Goal: Task Accomplishment & Management: Manage account settings

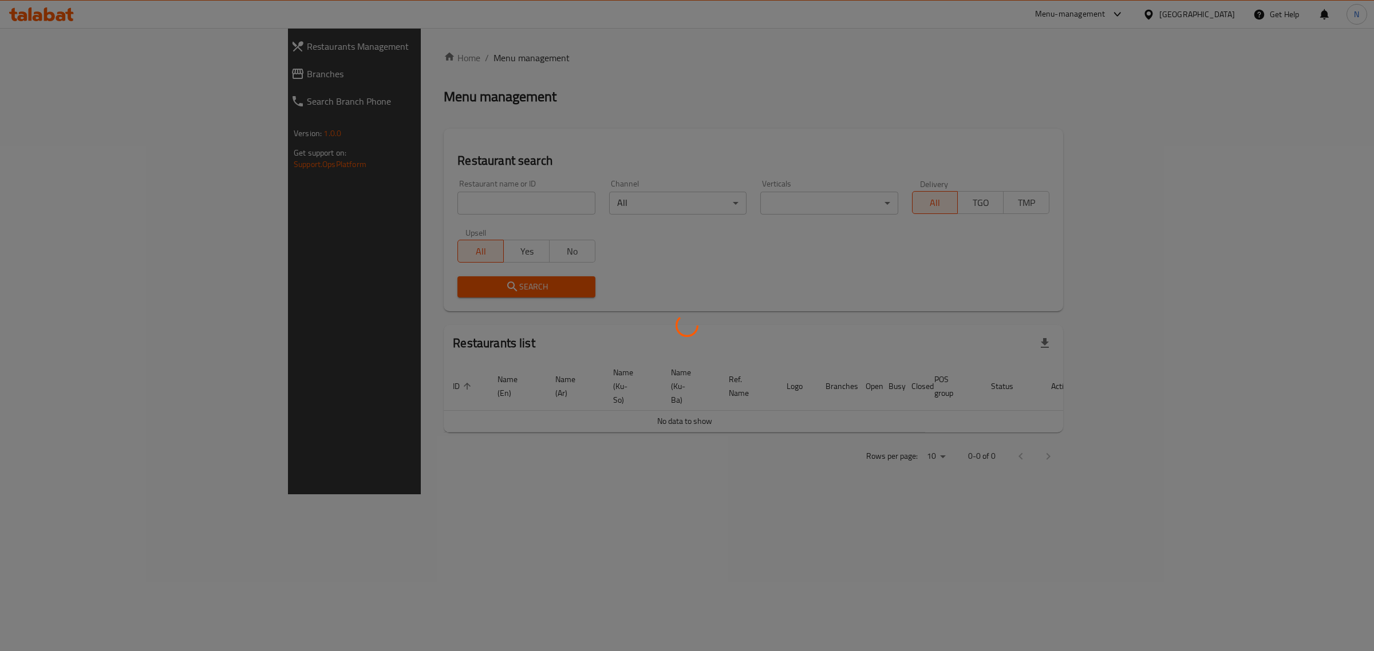
click at [337, 212] on div at bounding box center [687, 325] width 1374 height 651
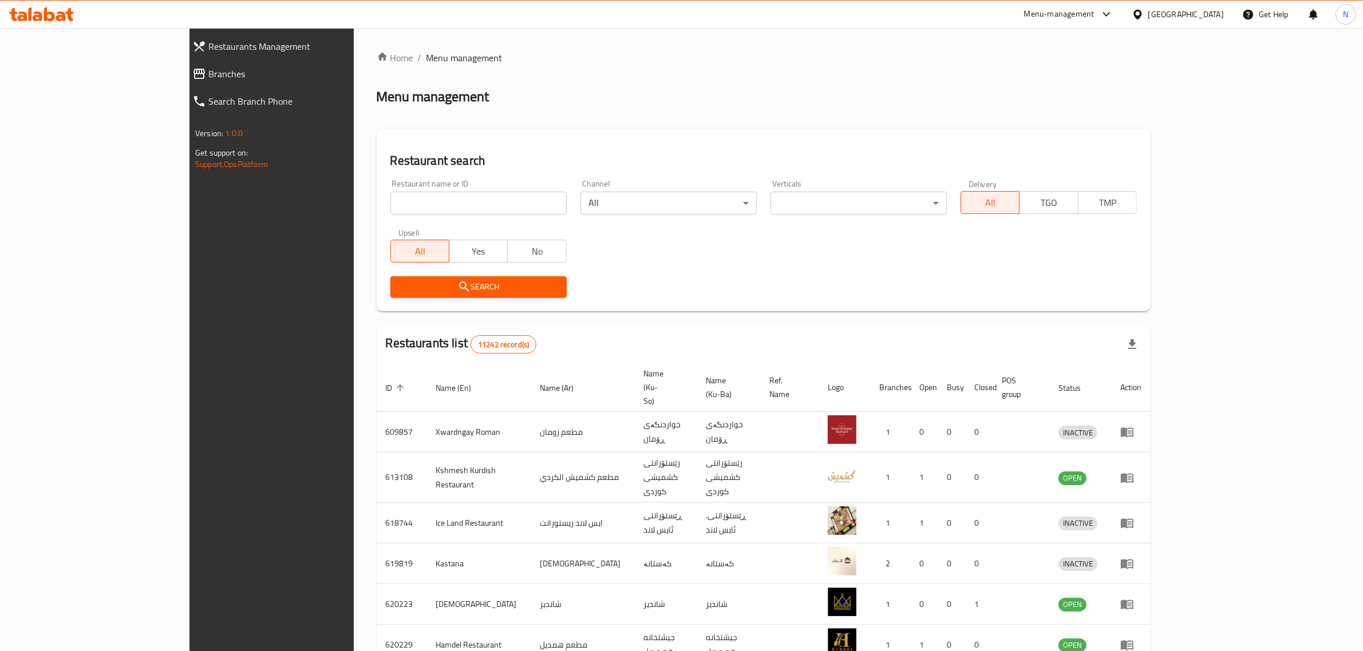
click at [390, 198] on input "search" at bounding box center [478, 203] width 176 height 23
paste input "703373"
type input "703373"
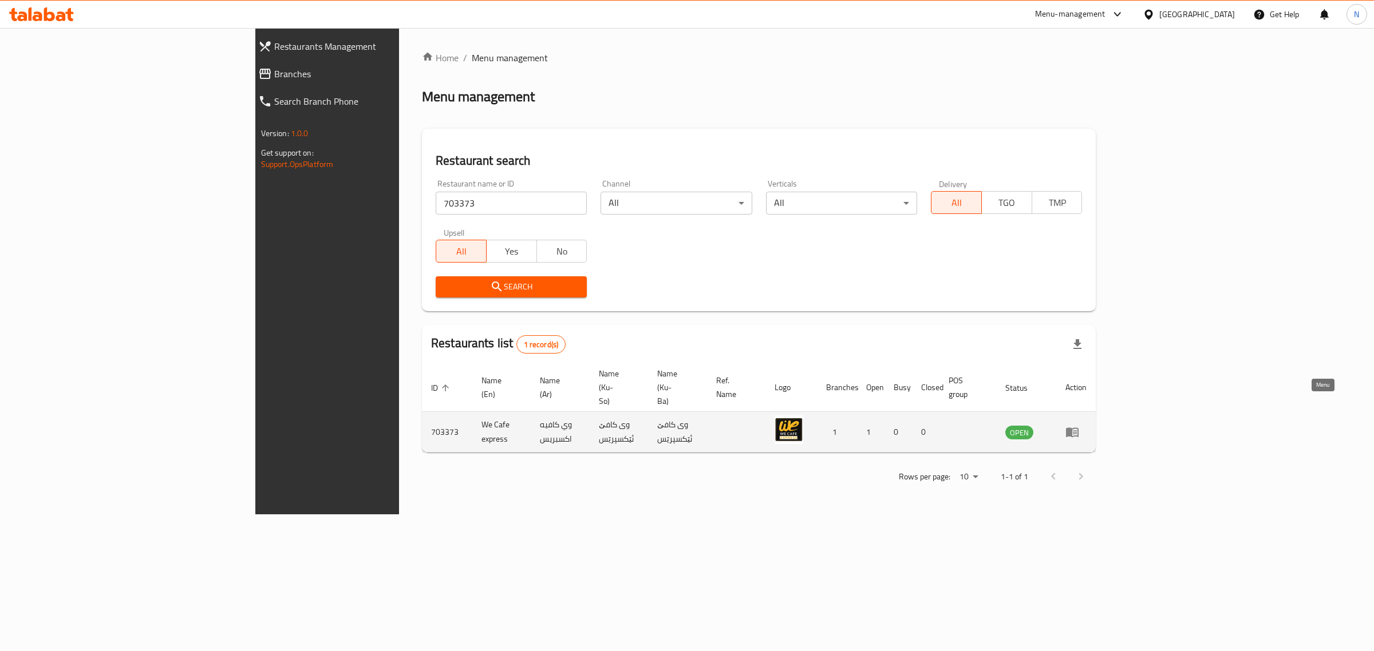
click at [1079, 425] on icon "enhanced table" at bounding box center [1072, 432] width 14 height 14
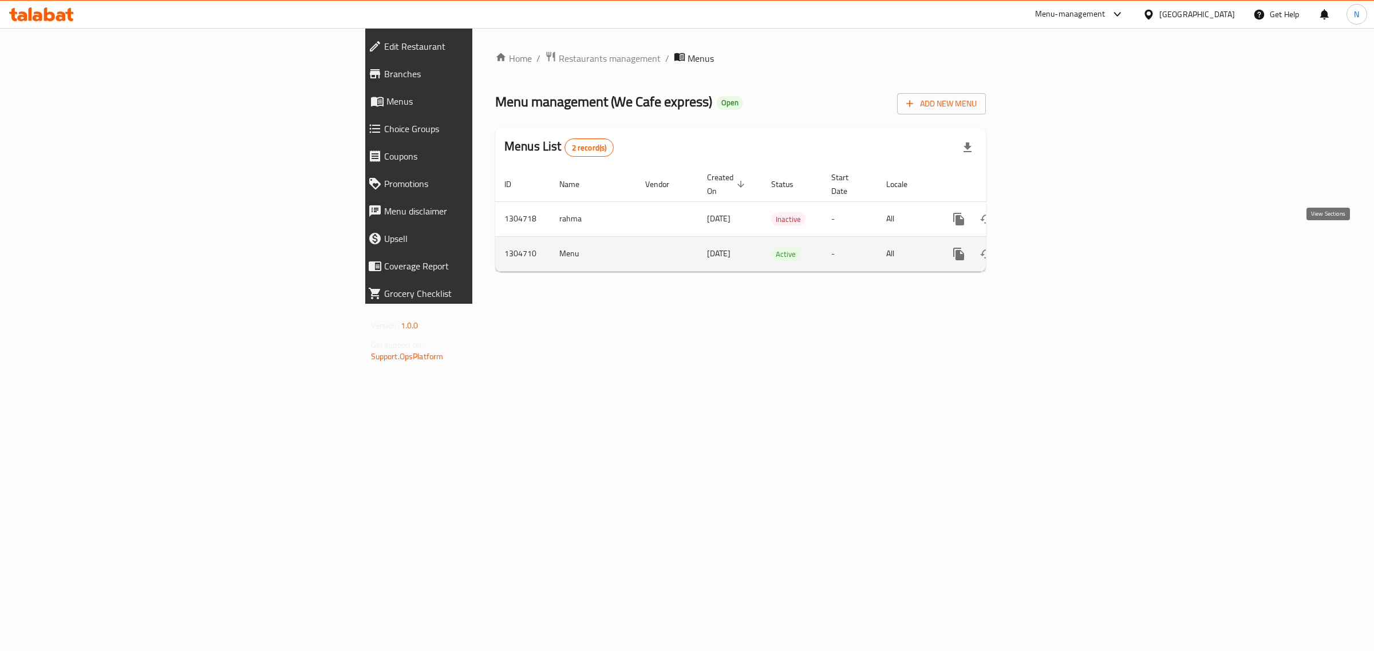
click at [1055, 253] on link "enhanced table" at bounding box center [1040, 253] width 27 height 27
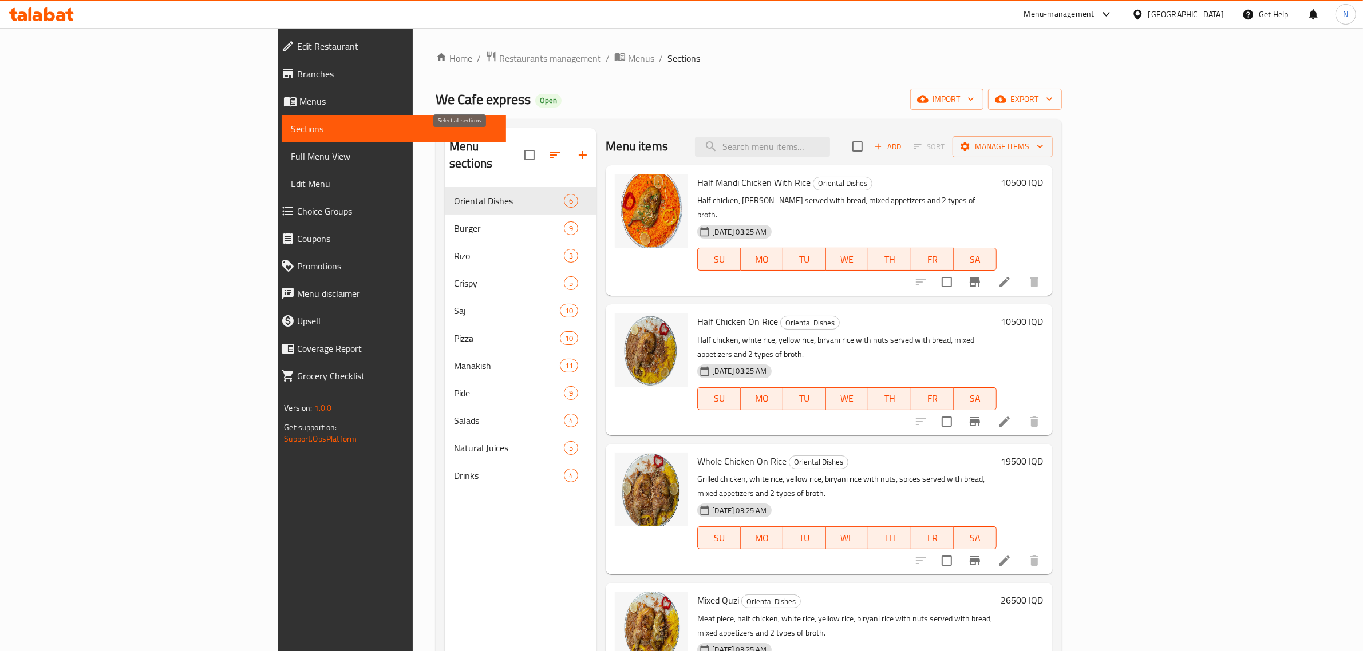
click at [517, 147] on input "checkbox" at bounding box center [529, 155] width 24 height 24
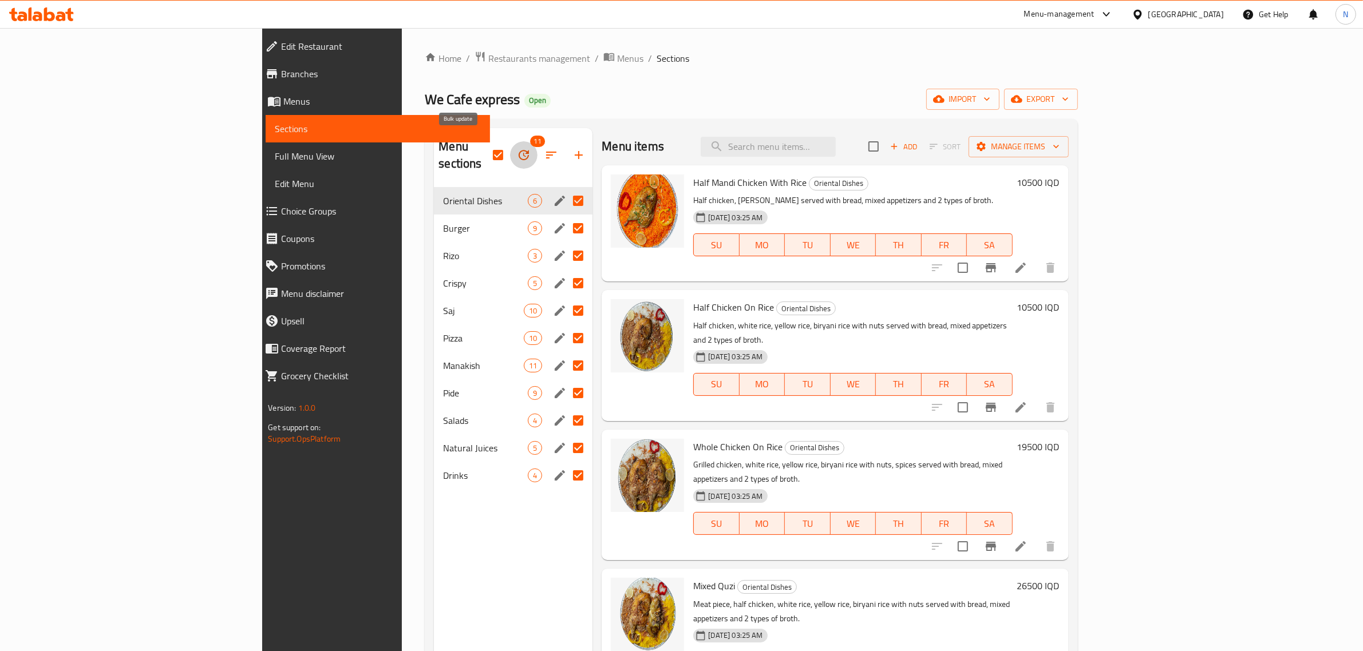
click at [517, 148] on icon "button" at bounding box center [524, 155] width 14 height 14
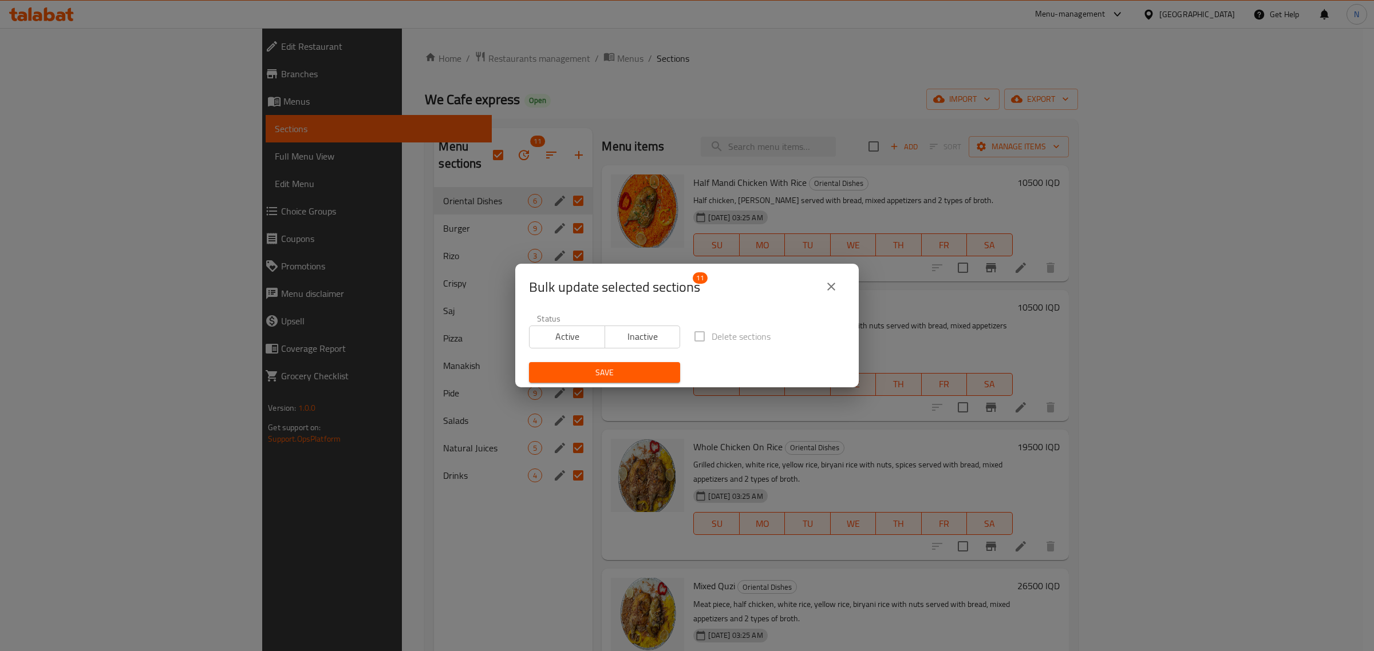
click at [836, 282] on icon "close" at bounding box center [831, 287] width 14 height 14
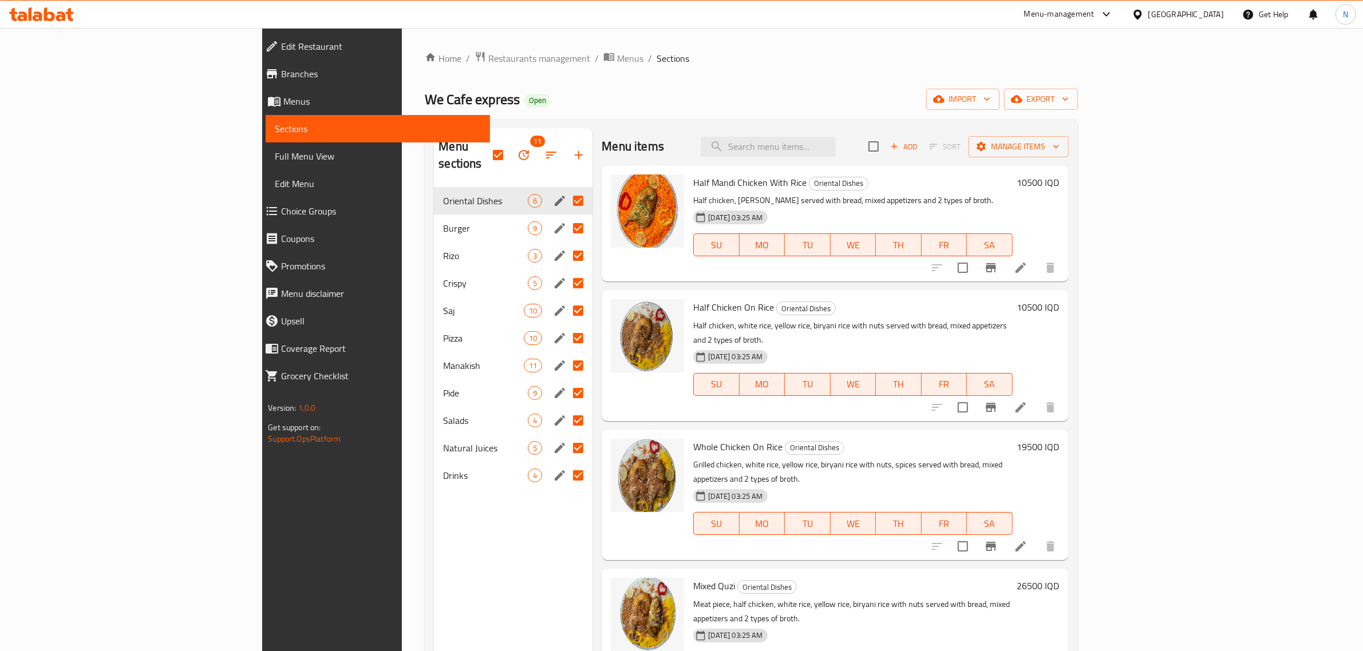
click at [486, 144] on input "checkbox" at bounding box center [498, 155] width 24 height 24
checkbox input "false"
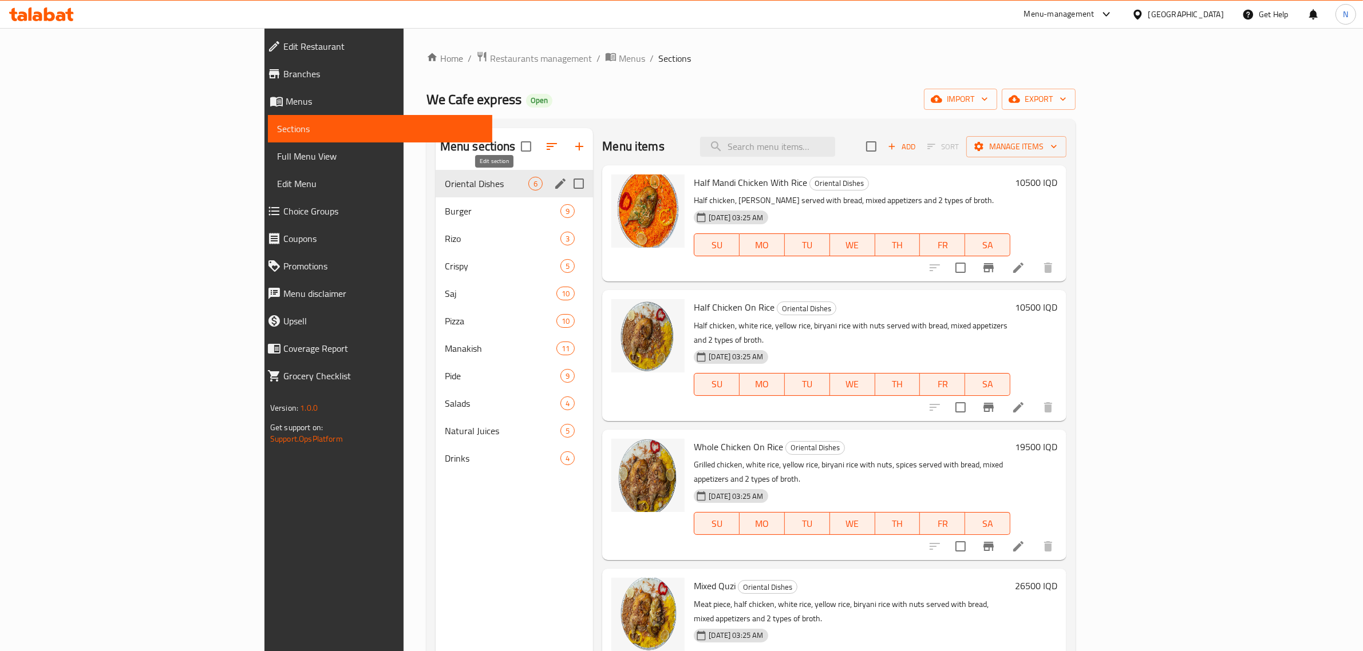
click at [553, 185] on icon "edit" at bounding box center [560, 184] width 14 height 14
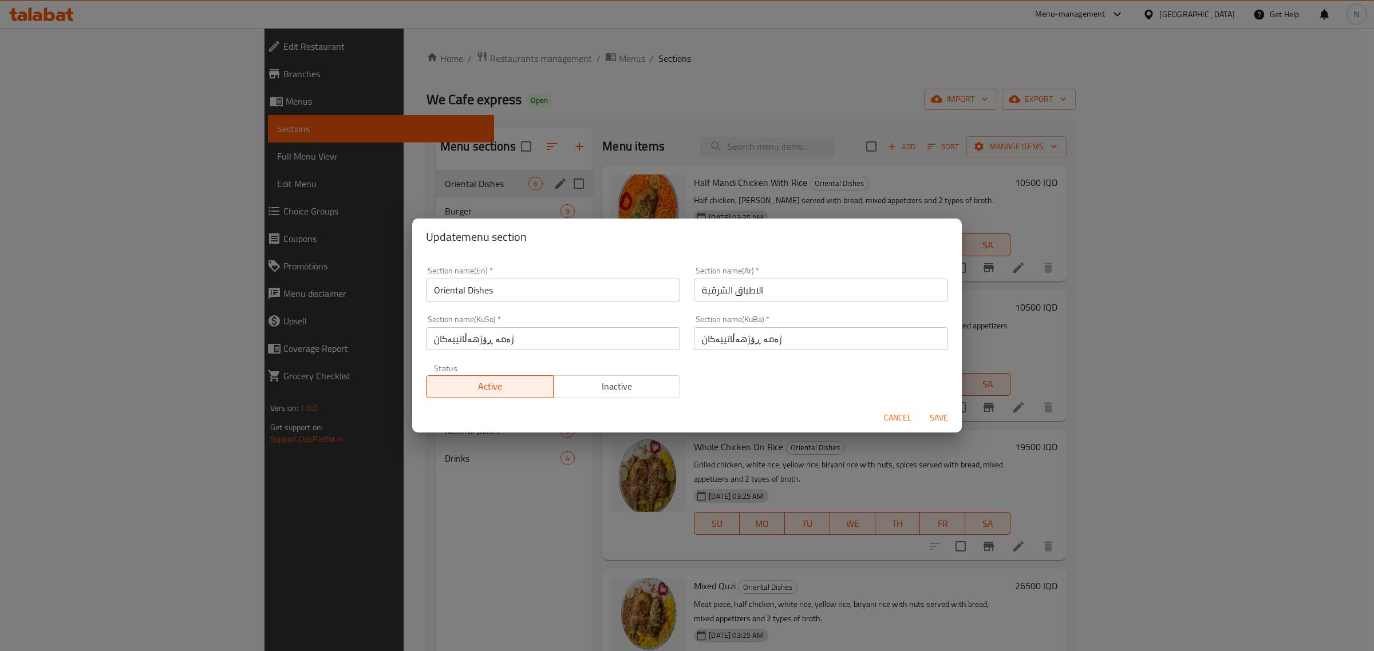
click at [548, 142] on div "Update menu section Section name(En)   * Oriental Dishes Section name(En) * Sec…" at bounding box center [687, 325] width 1374 height 651
click at [890, 418] on span "Cancel" at bounding box center [897, 418] width 27 height 14
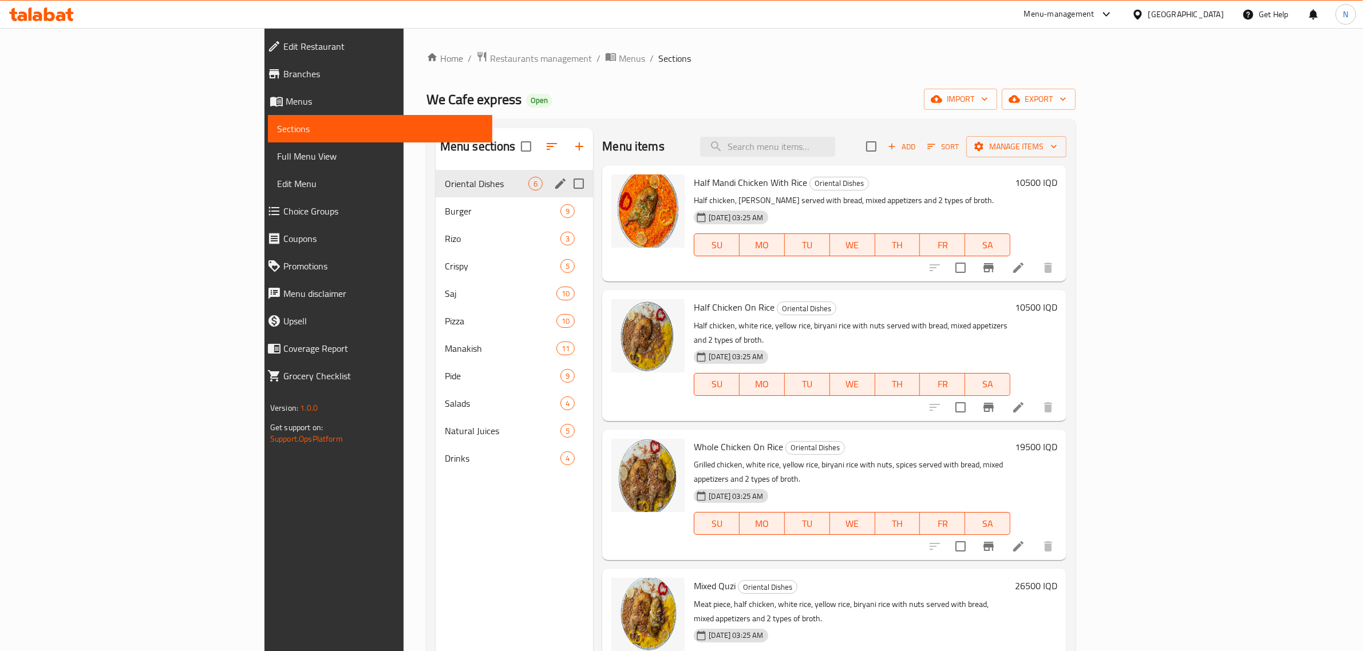
click at [567, 182] on input "Menu sections" at bounding box center [579, 184] width 24 height 24
checkbox input "true"
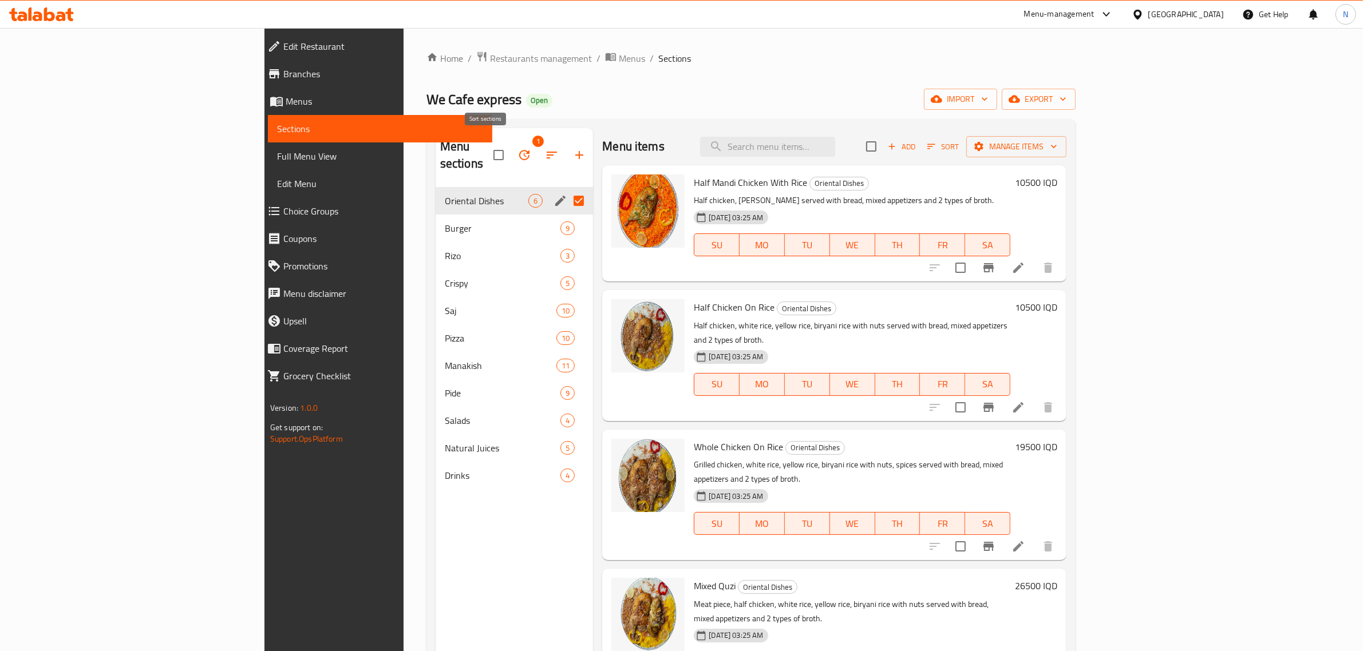
click at [538, 143] on button "button" at bounding box center [551, 154] width 27 height 27
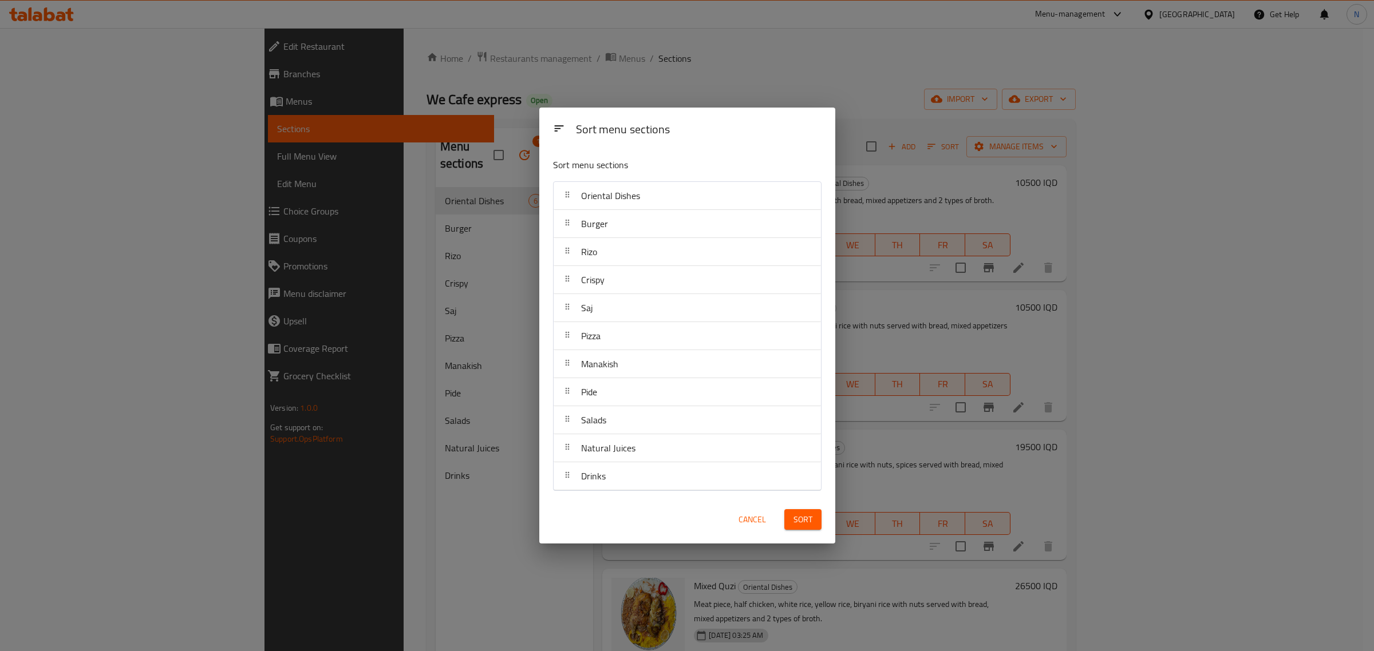
click at [543, 68] on div "Sort menu sections Sort menu sections Oriental Dishes Burger Rizo Crispy Saj Pi…" at bounding box center [687, 325] width 1374 height 651
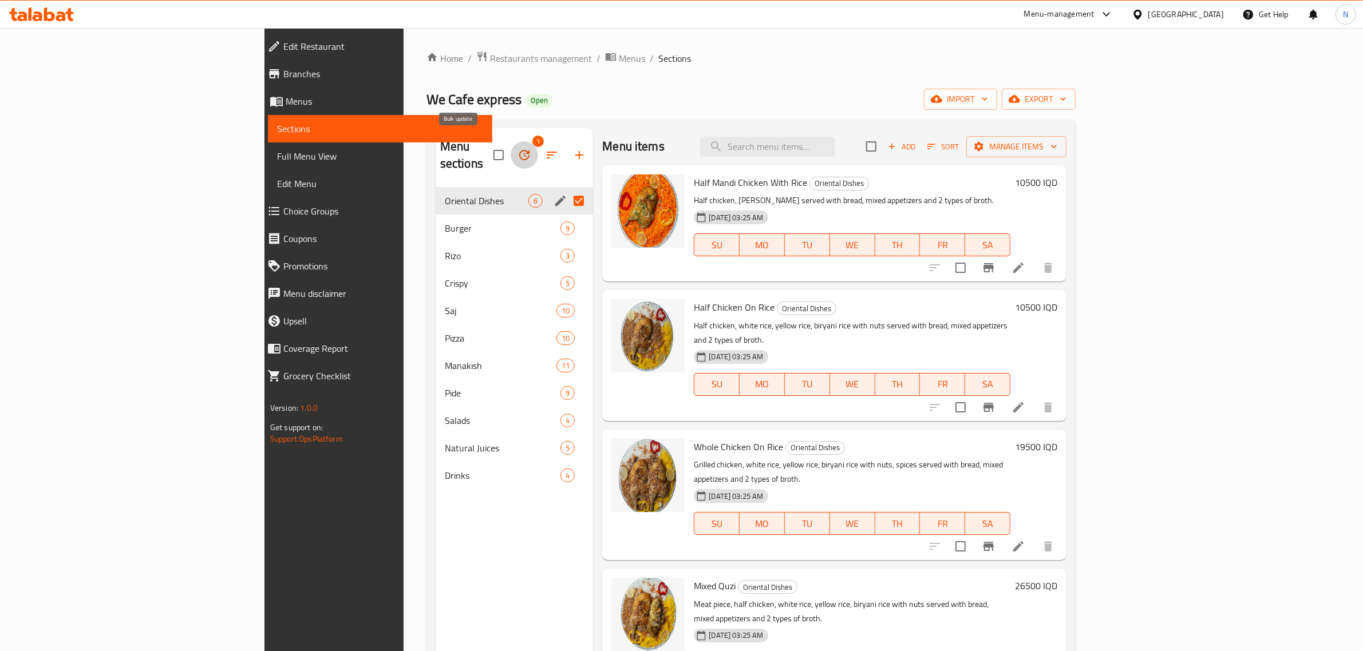
click at [511, 146] on button "button" at bounding box center [524, 154] width 27 height 27
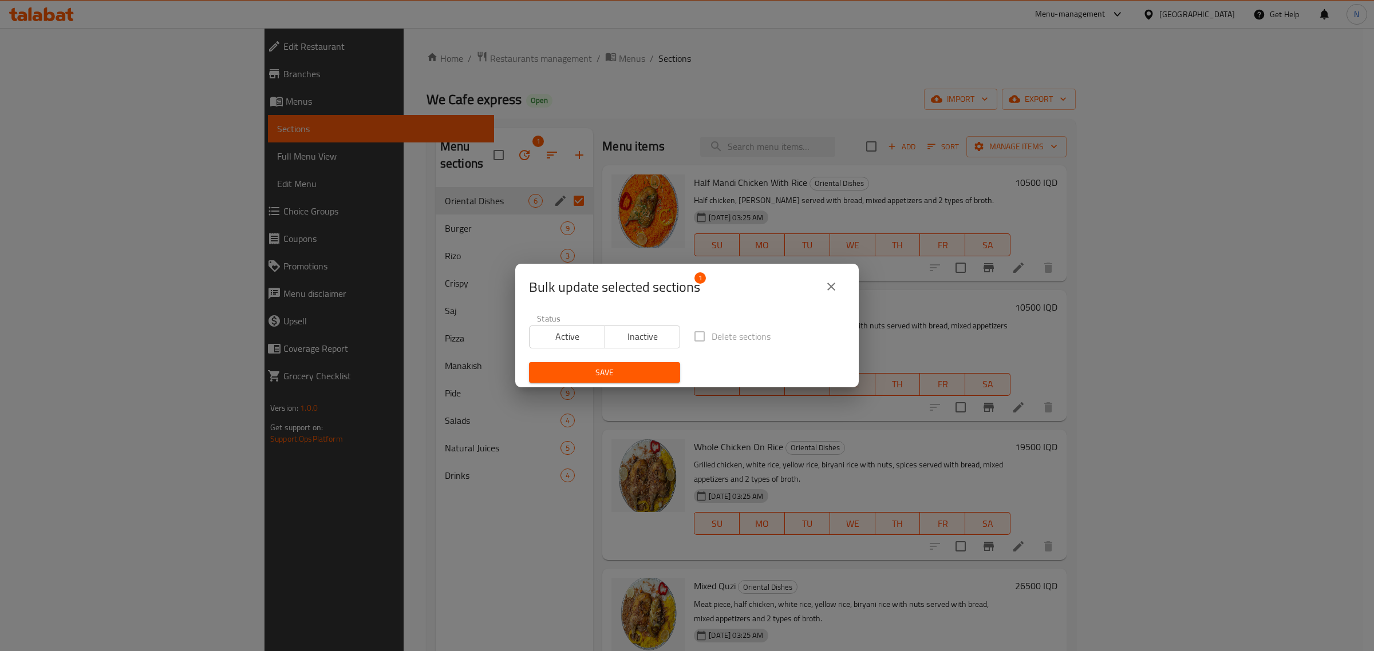
click at [686, 132] on div "Bulk update selected sections 1 Status Active Inactive Delete sections Save" at bounding box center [687, 325] width 1374 height 651
click at [836, 289] on icon "close" at bounding box center [831, 287] width 14 height 14
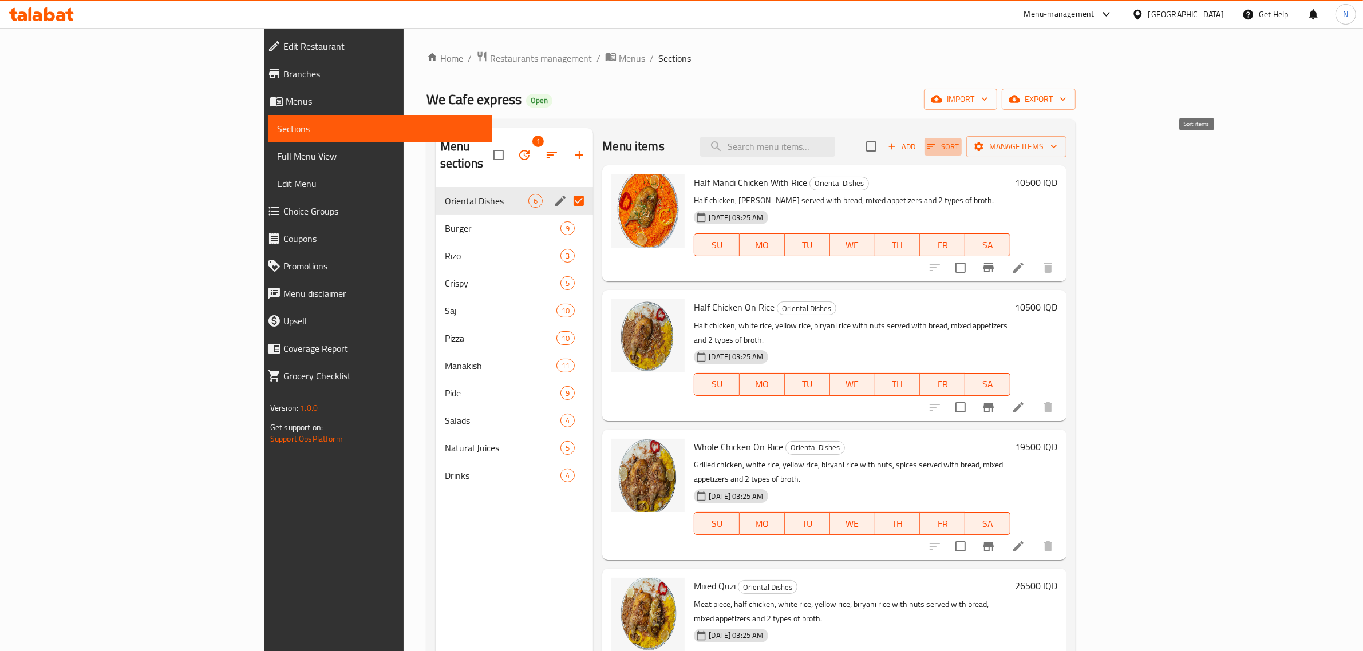
click at [936, 152] on icon "button" at bounding box center [931, 146] width 10 height 10
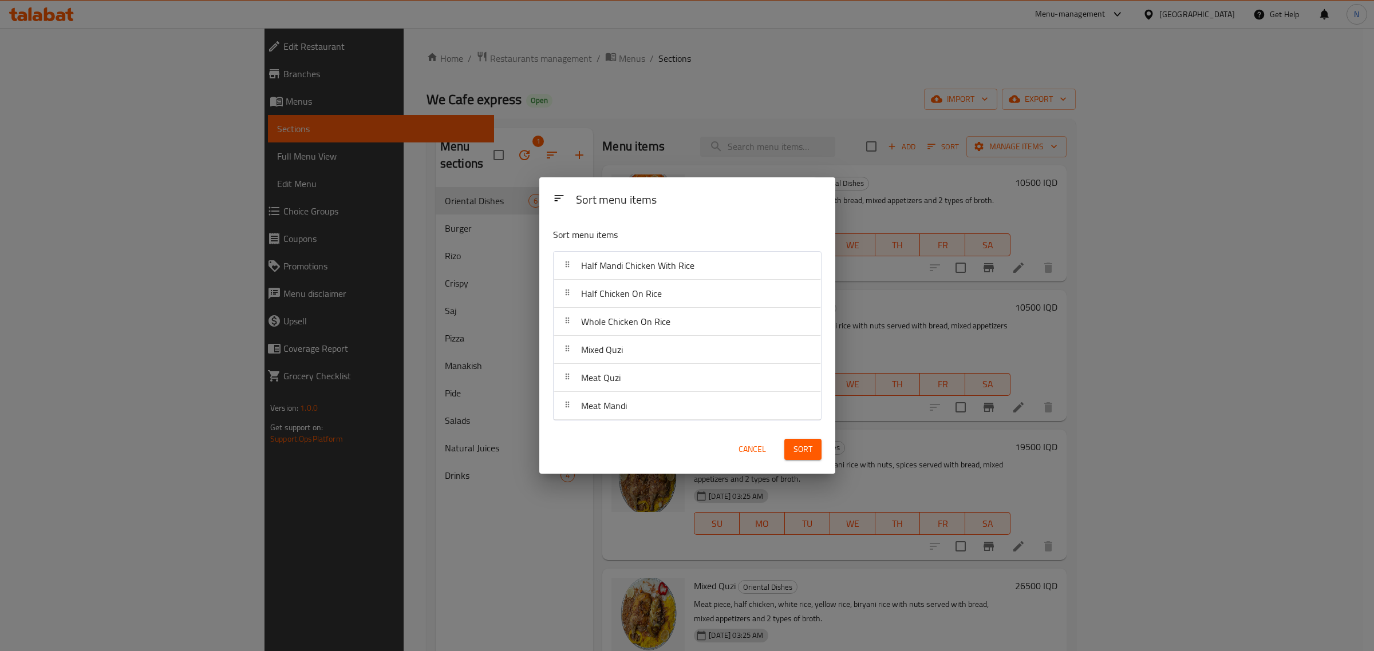
click at [1011, 68] on div "Sort menu items Sort menu items Half Mandi Chicken With Rice Half Chicken On Ri…" at bounding box center [687, 325] width 1374 height 651
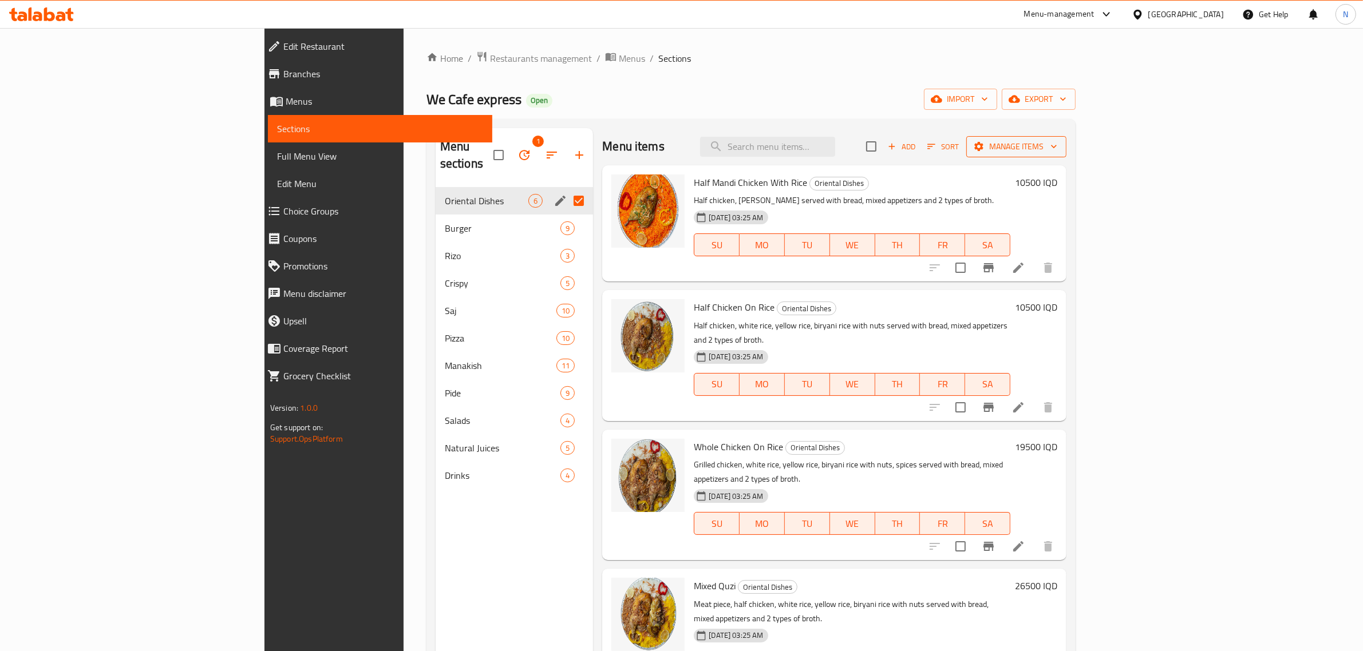
click at [1057, 144] on span "Manage items" at bounding box center [1016, 147] width 82 height 14
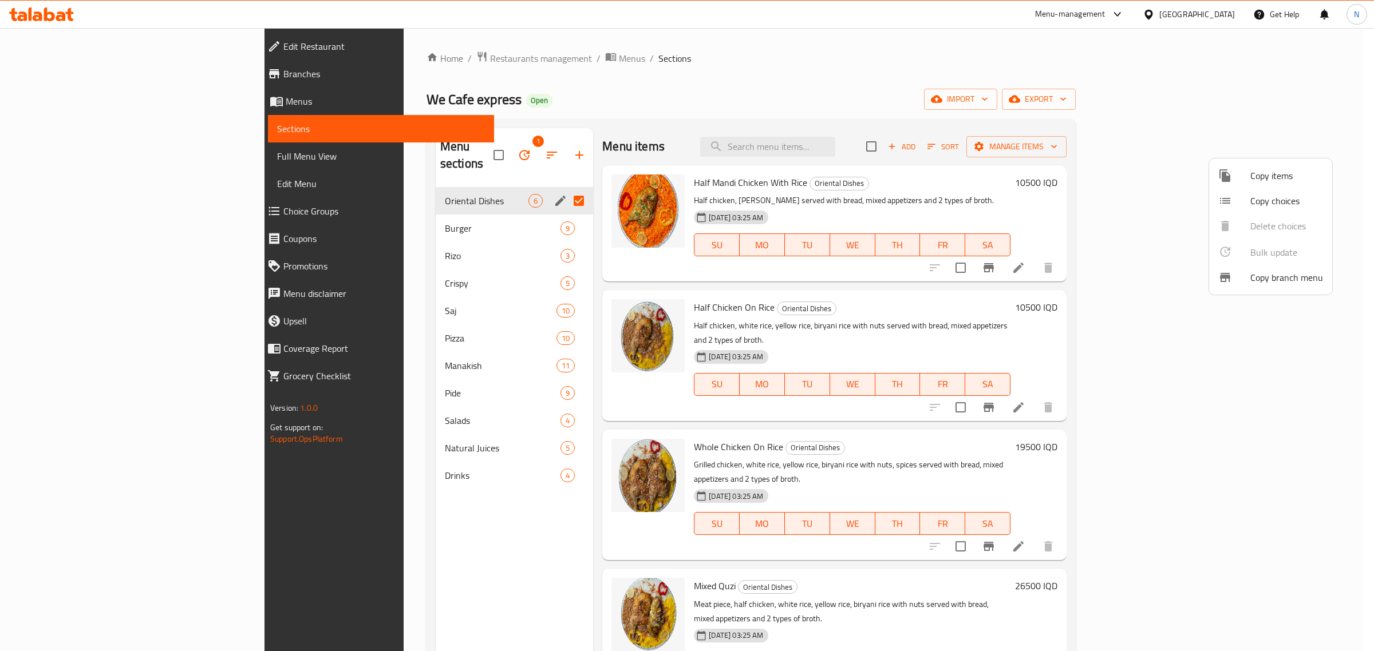
click at [971, 114] on div at bounding box center [687, 325] width 1374 height 651
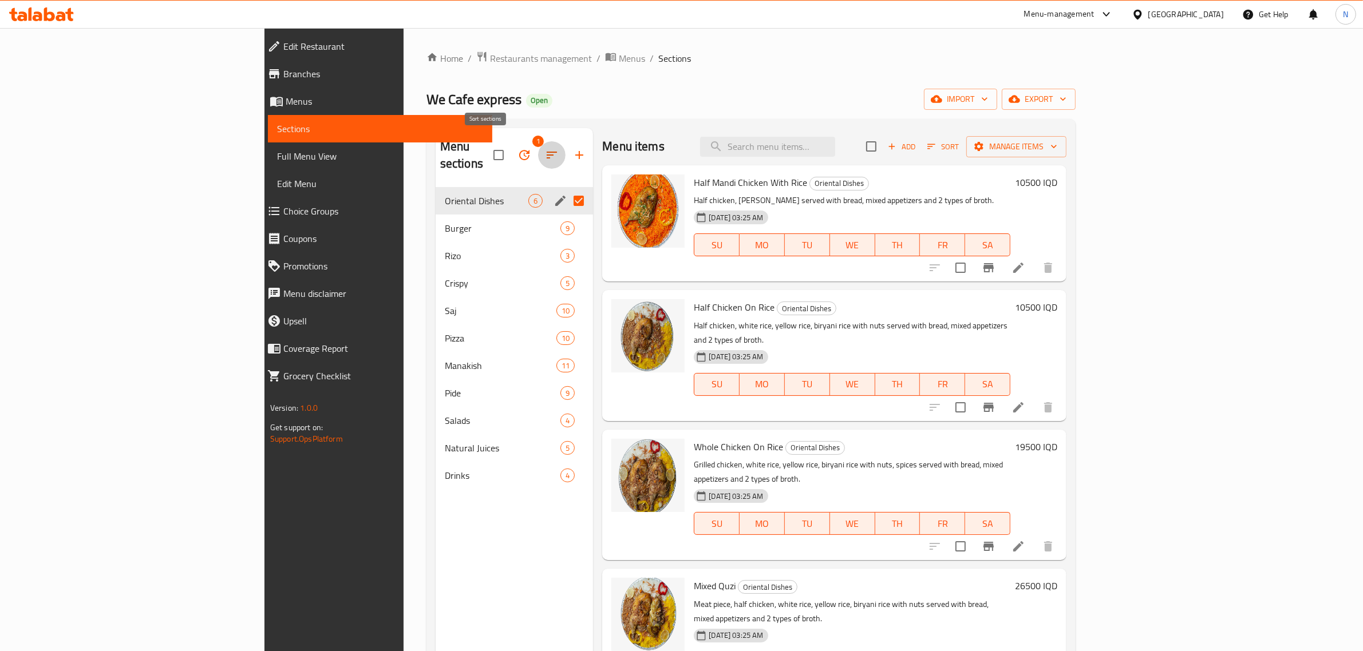
click at [538, 144] on button "button" at bounding box center [551, 154] width 27 height 27
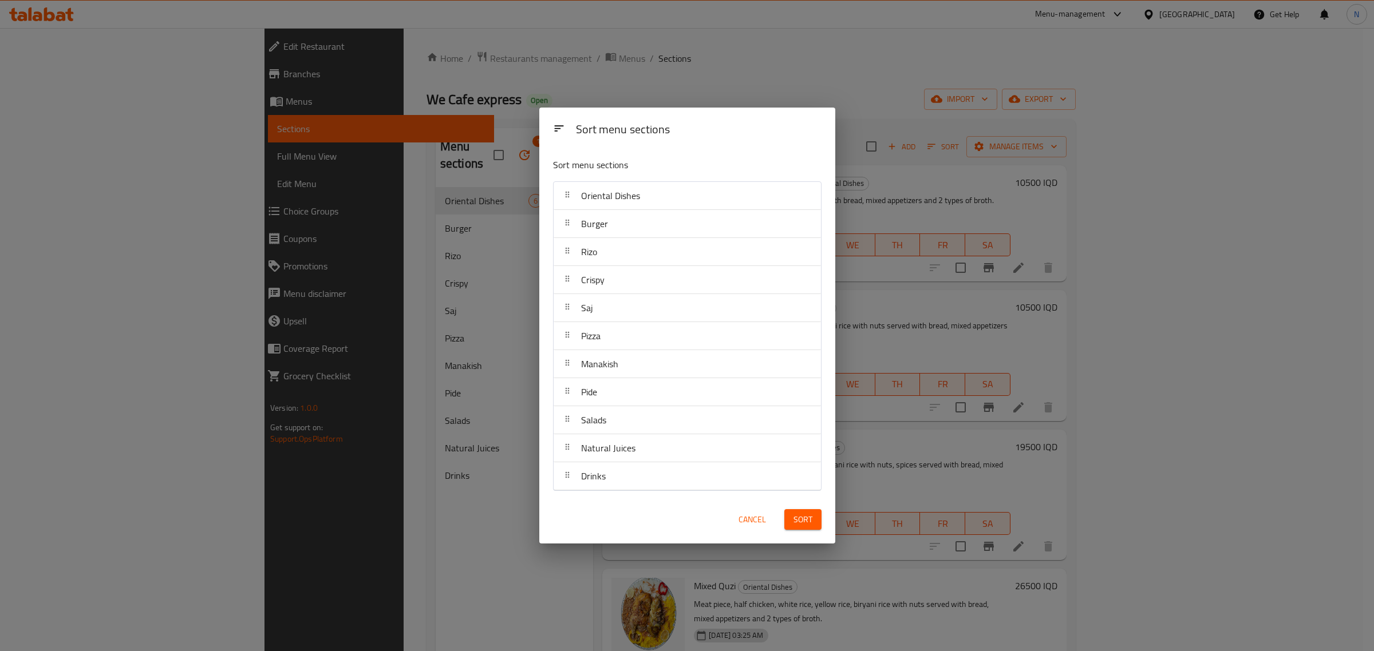
click at [637, 202] on span "Oriental Dishes" at bounding box center [610, 195] width 59 height 17
click at [666, 75] on div "Sort menu sections Sort menu sections Oriental Dishes Burger Rizo Crispy Saj Pi…" at bounding box center [687, 325] width 1374 height 651
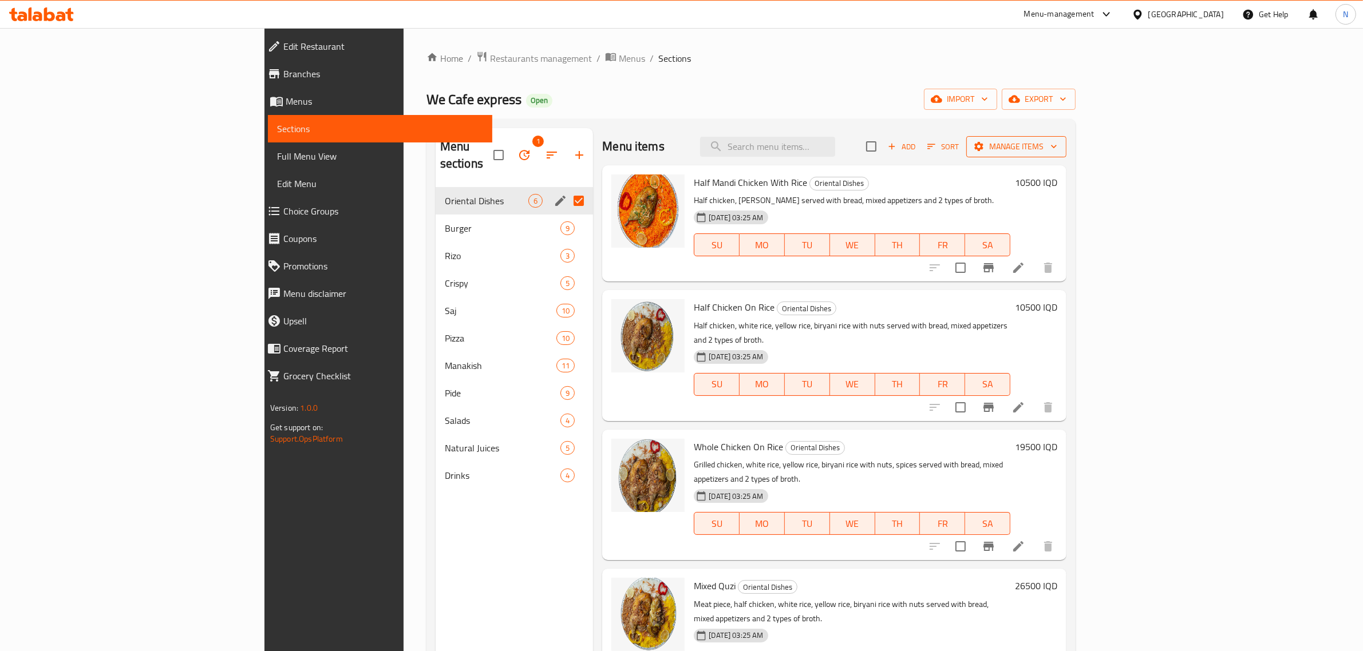
click at [1057, 140] on span "Manage items" at bounding box center [1016, 147] width 82 height 14
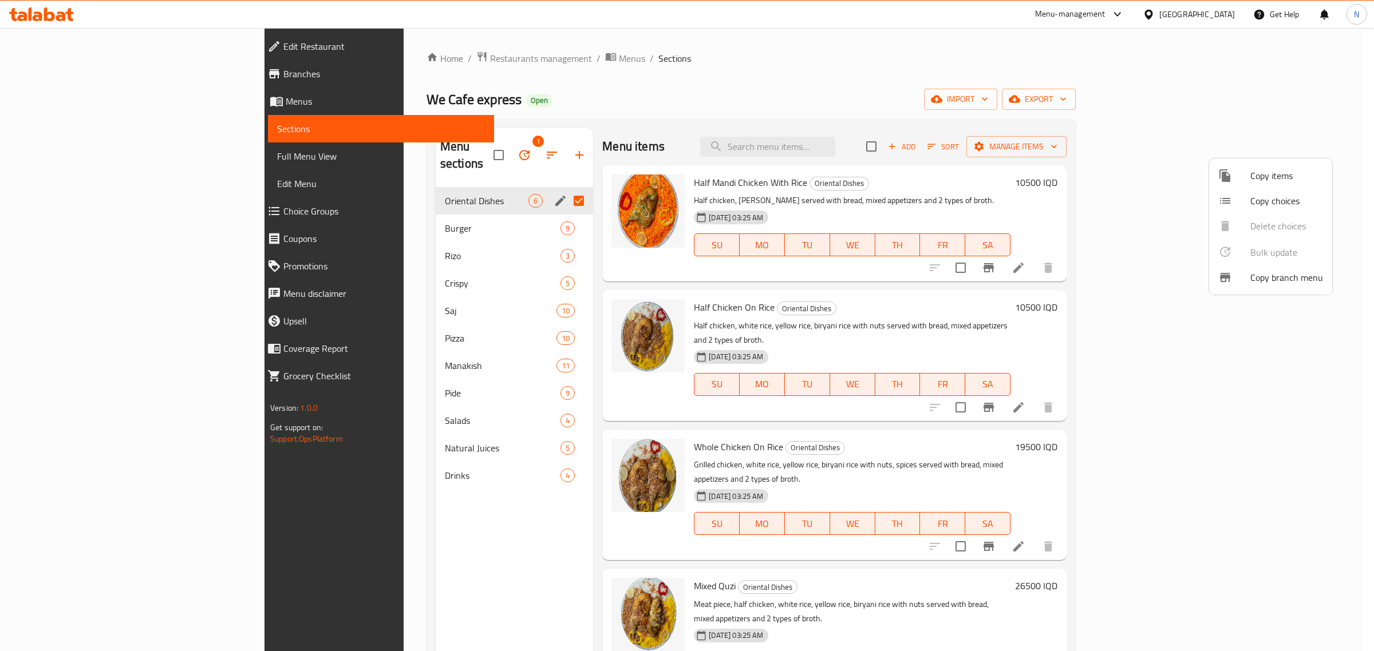
click at [1183, 136] on div at bounding box center [687, 325] width 1374 height 651
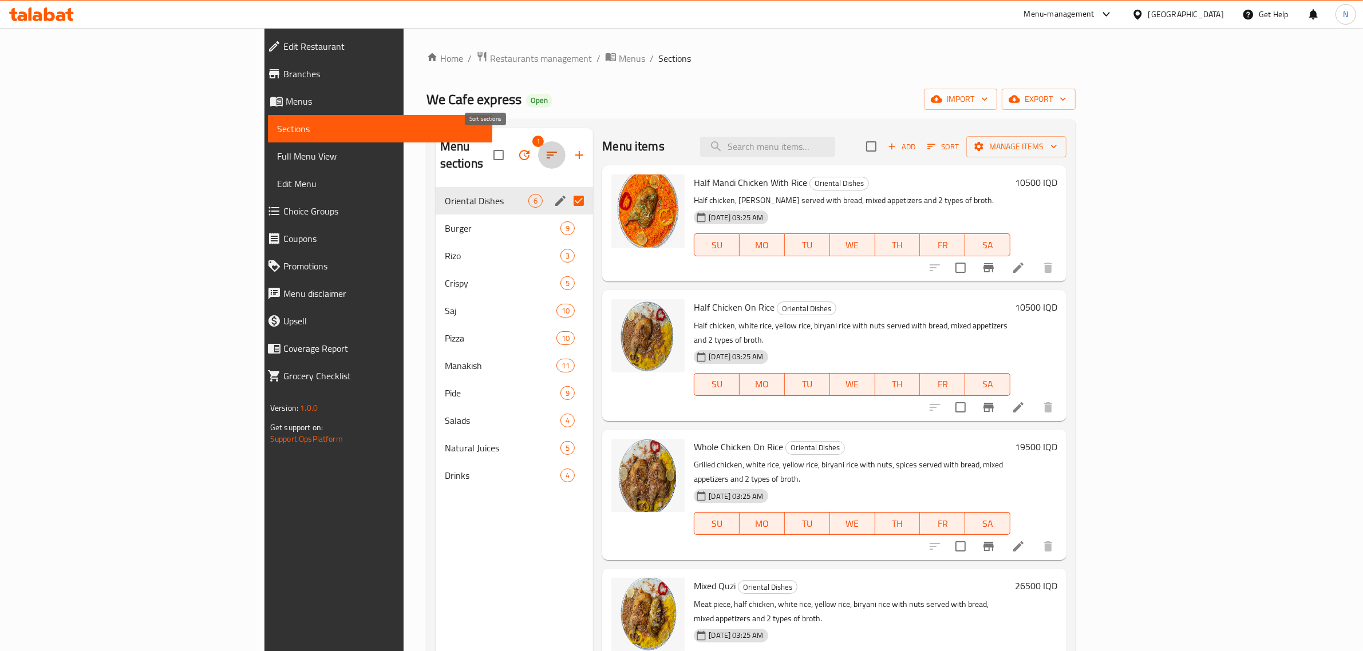
click at [538, 155] on button "button" at bounding box center [551, 154] width 27 height 27
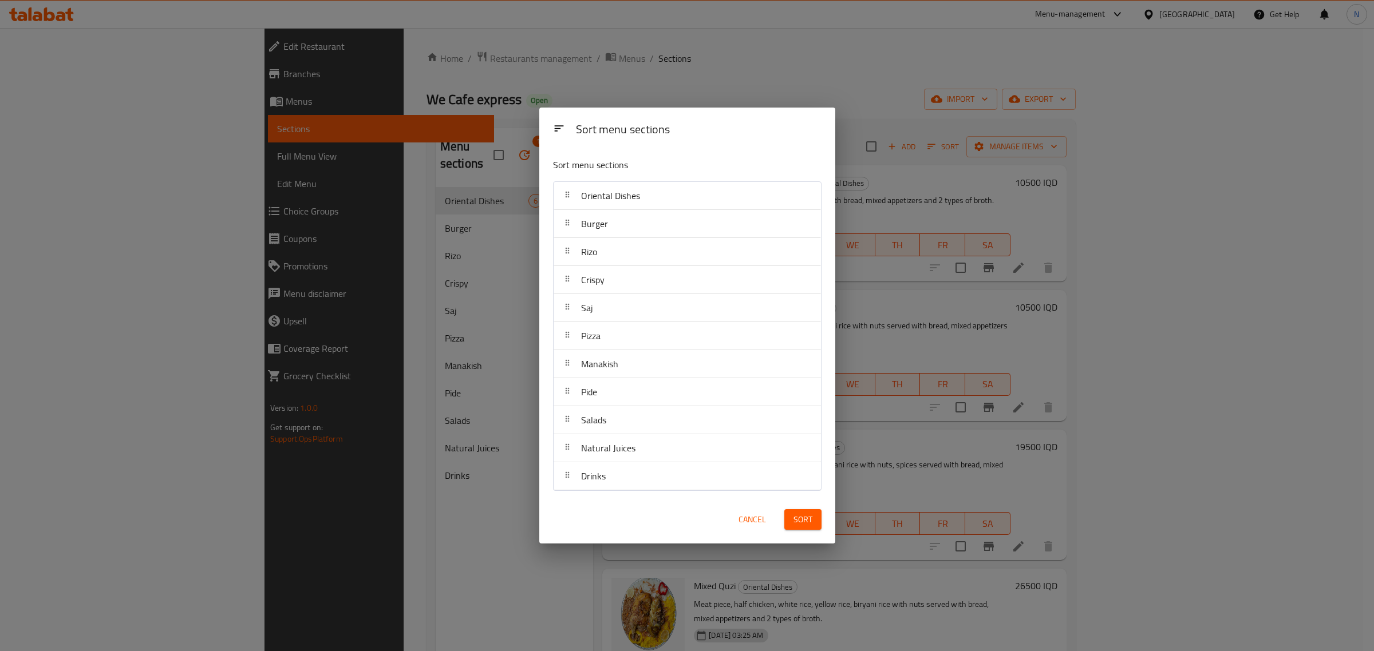
click at [713, 27] on div "Sort menu sections Sort menu sections Oriental Dishes Burger Rizo Crispy Saj Pi…" at bounding box center [687, 325] width 1374 height 651
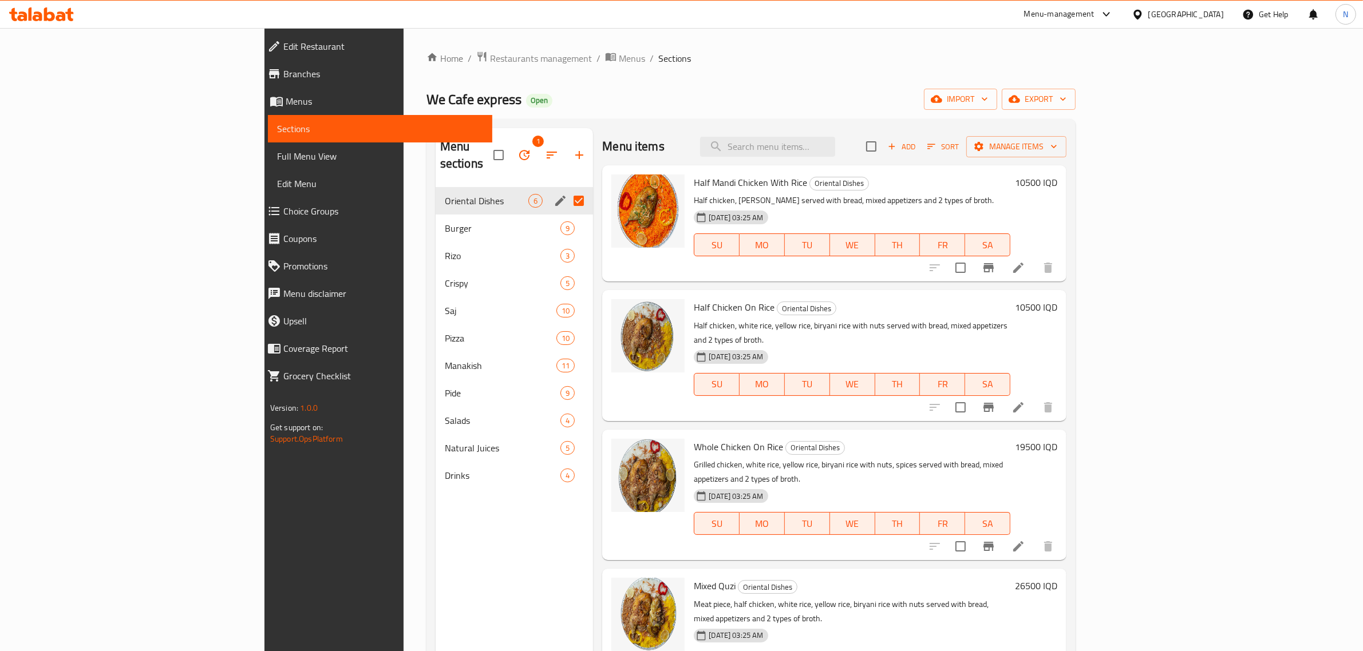
click at [517, 148] on icon "button" at bounding box center [524, 155] width 14 height 14
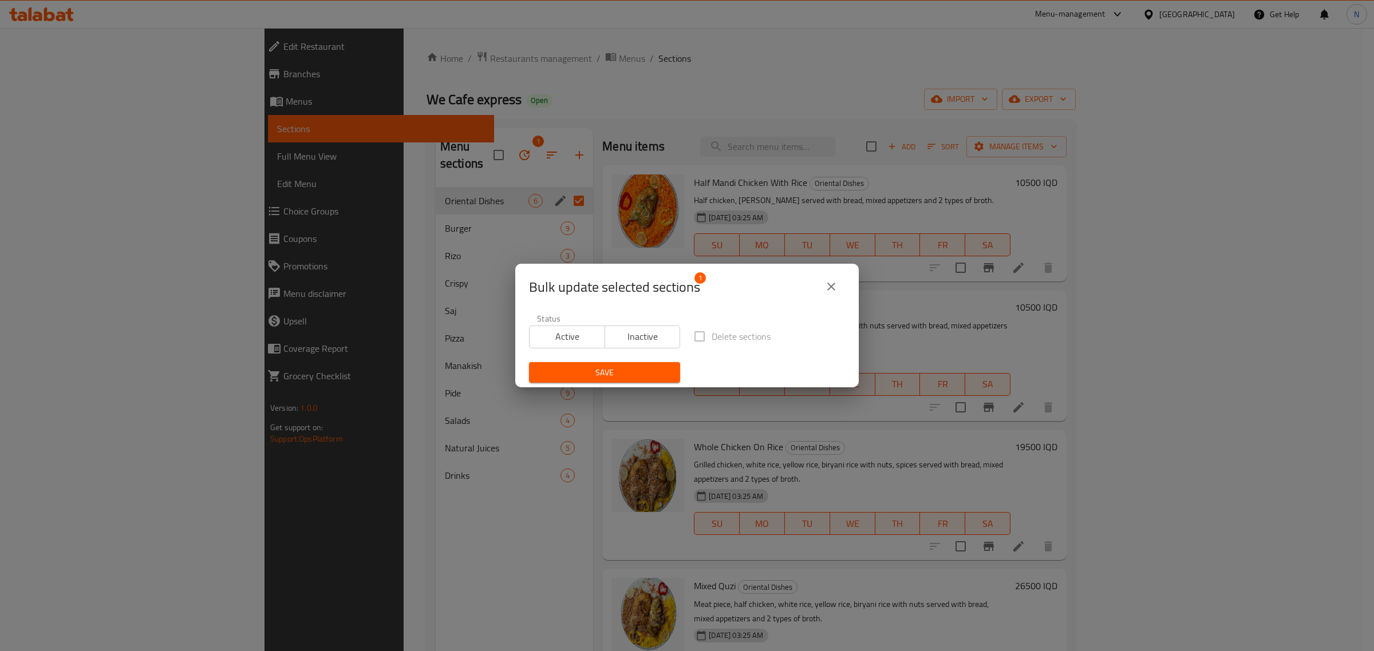
click at [657, 121] on div "Bulk update selected sections 1 Status Active Inactive Delete sections Save" at bounding box center [687, 325] width 1374 height 651
click at [444, 140] on div "Bulk update selected sections 1 Status Active Inactive Delete sections Save" at bounding box center [687, 325] width 1374 height 651
click at [831, 285] on icon "close" at bounding box center [831, 287] width 8 height 8
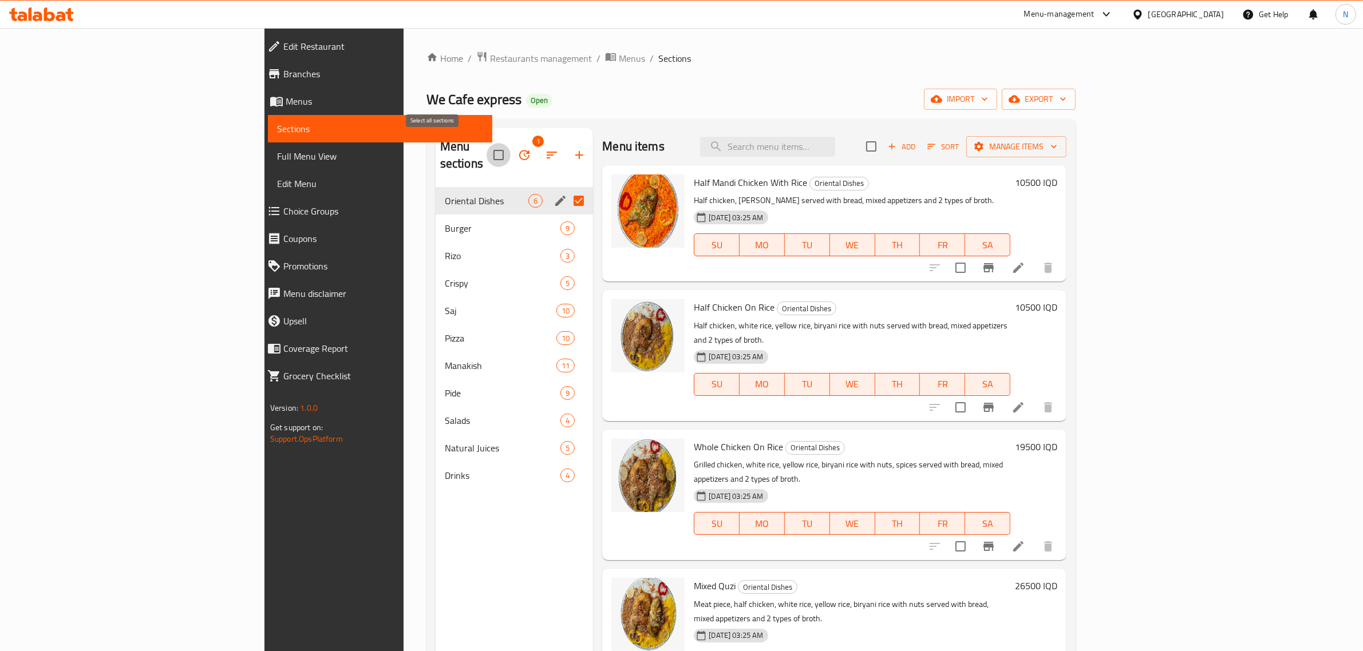
click at [487, 143] on input "checkbox" at bounding box center [499, 155] width 24 height 24
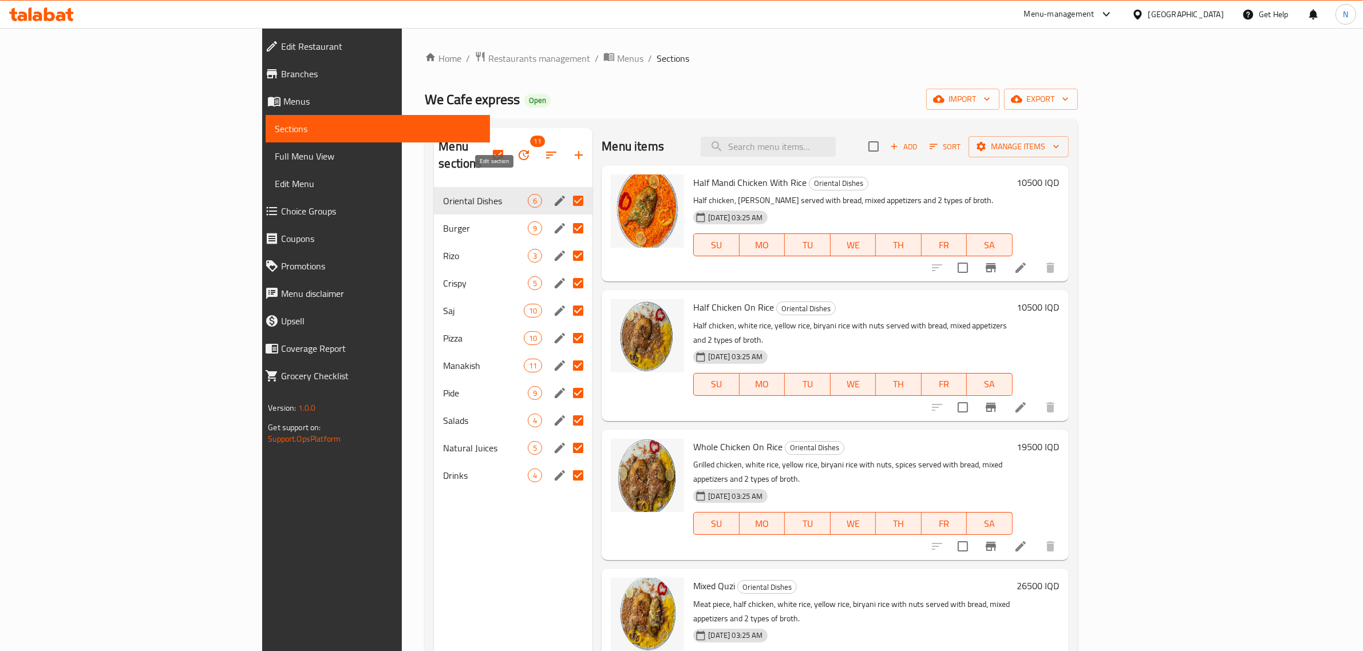
click at [553, 194] on icon "edit" at bounding box center [560, 201] width 14 height 14
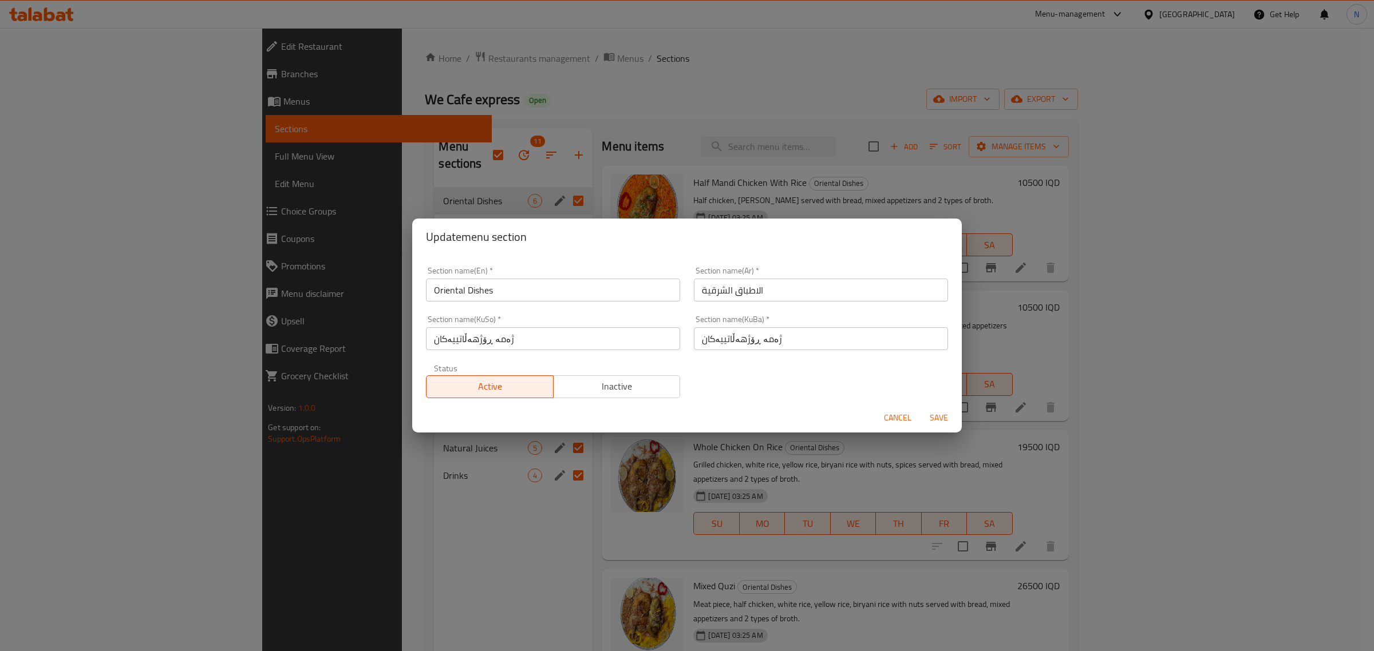
click at [906, 419] on span "Cancel" at bounding box center [897, 418] width 27 height 14
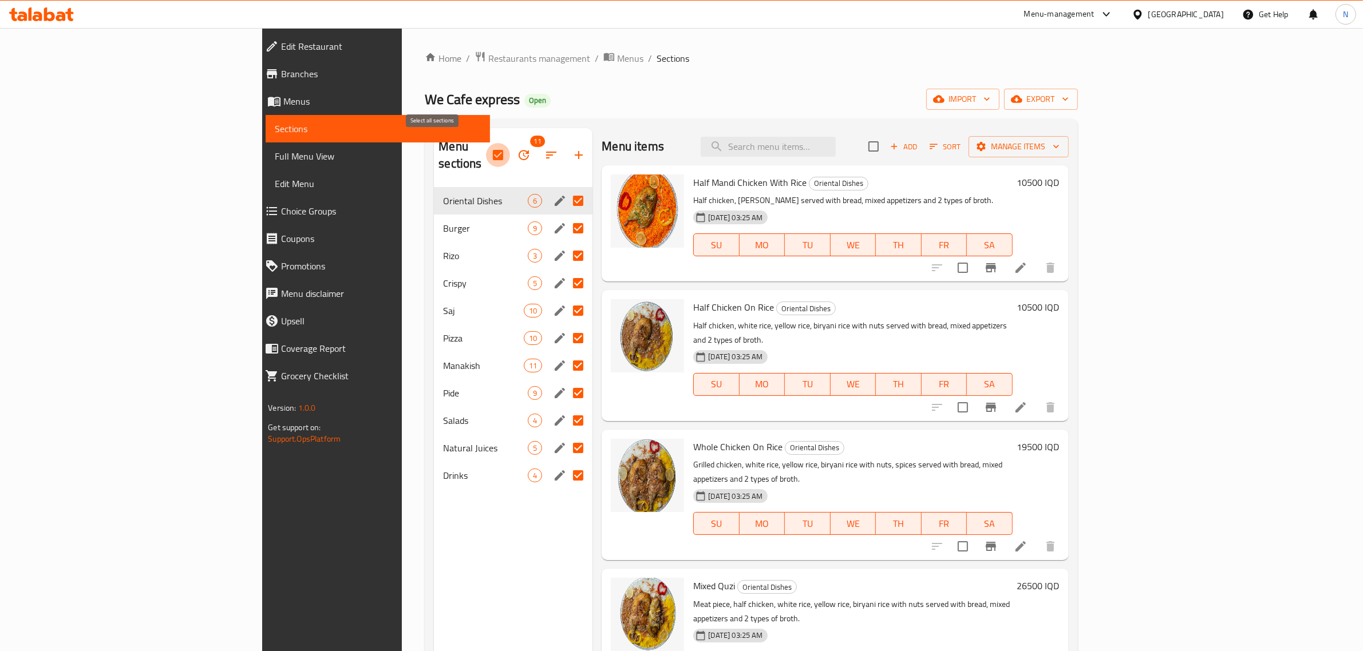
click at [486, 144] on input "checkbox" at bounding box center [498, 155] width 24 height 24
checkbox input "false"
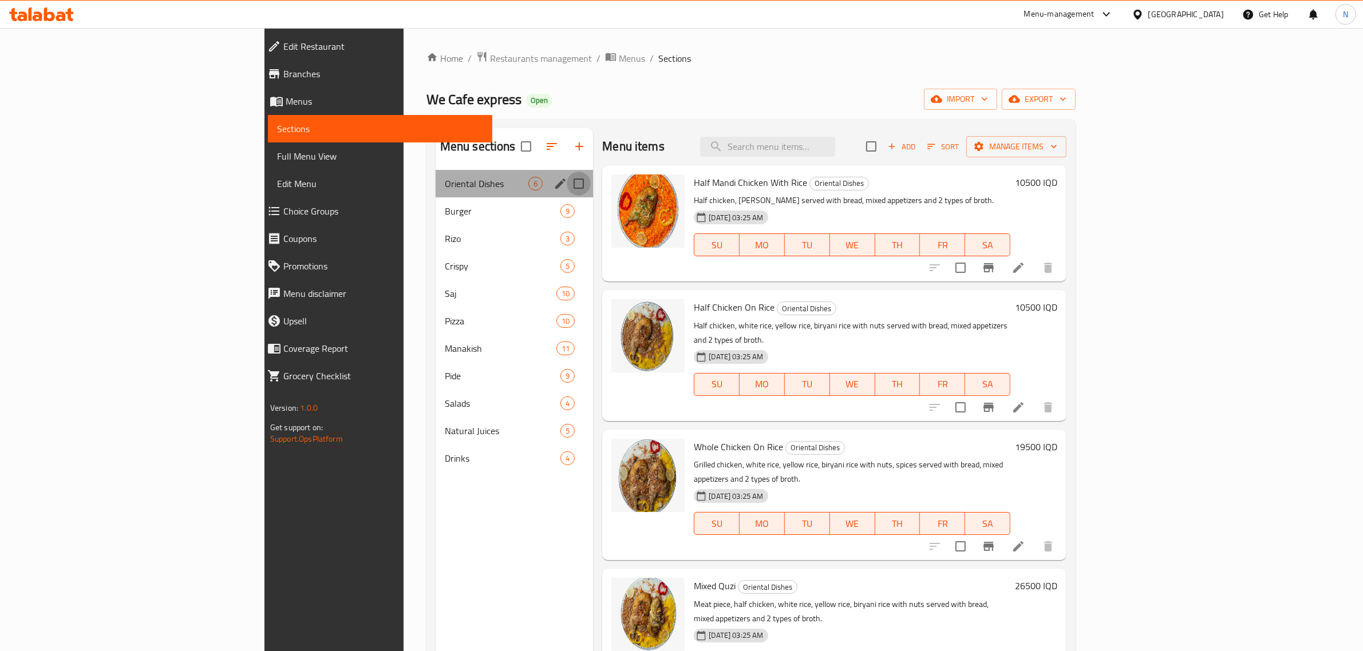
click at [567, 179] on input "Menu sections" at bounding box center [579, 184] width 24 height 24
checkbox input "true"
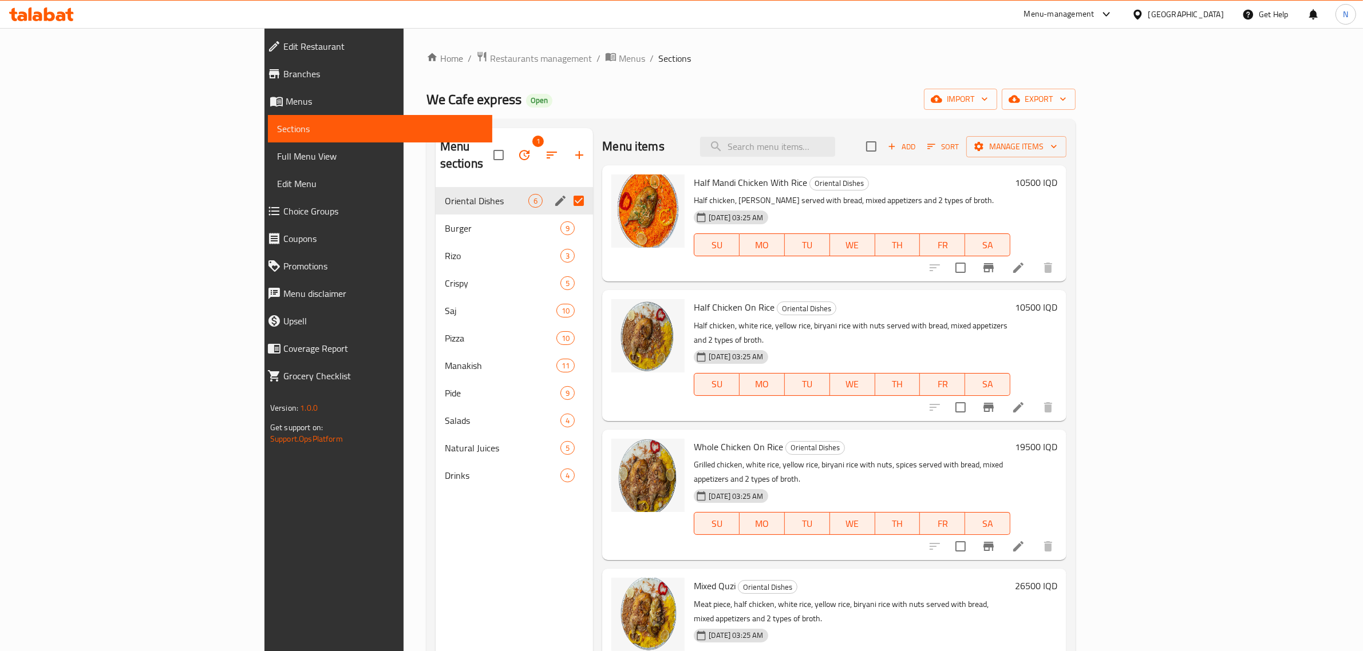
click at [545, 148] on icon "button" at bounding box center [552, 155] width 14 height 14
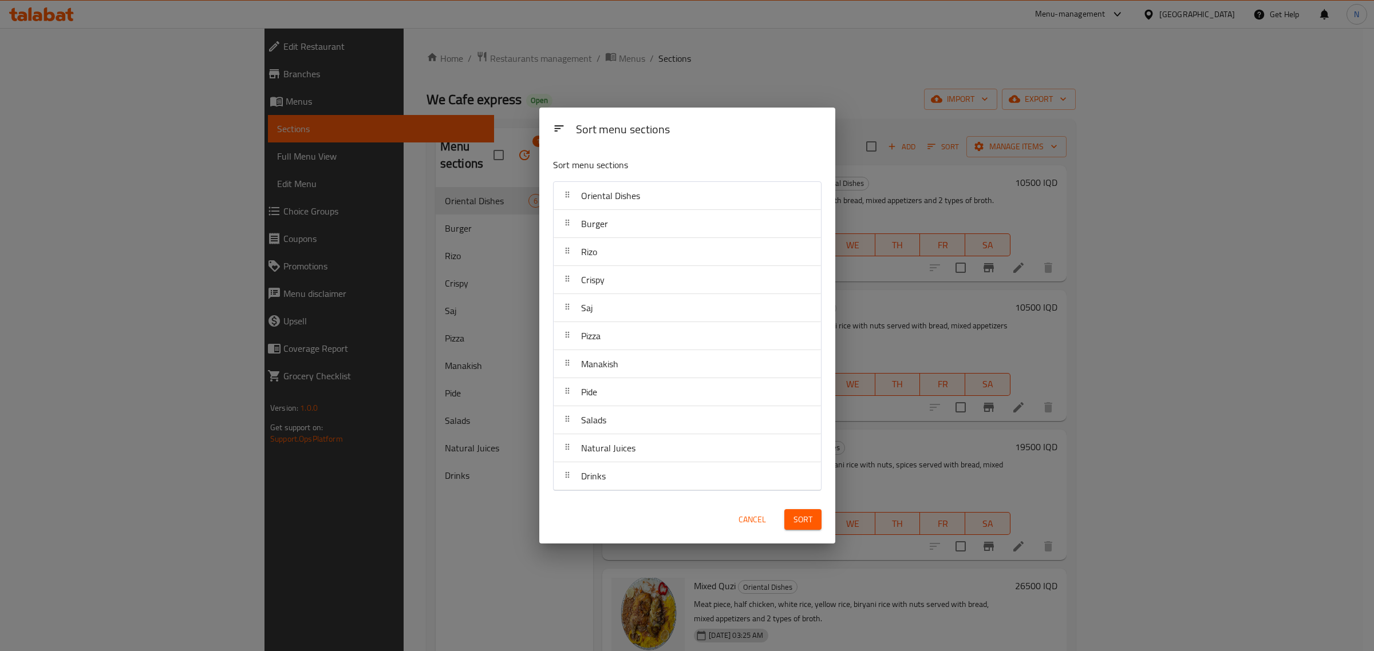
click at [637, 46] on div "Sort menu sections Sort menu sections Oriental Dishes Burger Rizo Crispy Saj Pi…" at bounding box center [687, 325] width 1374 height 651
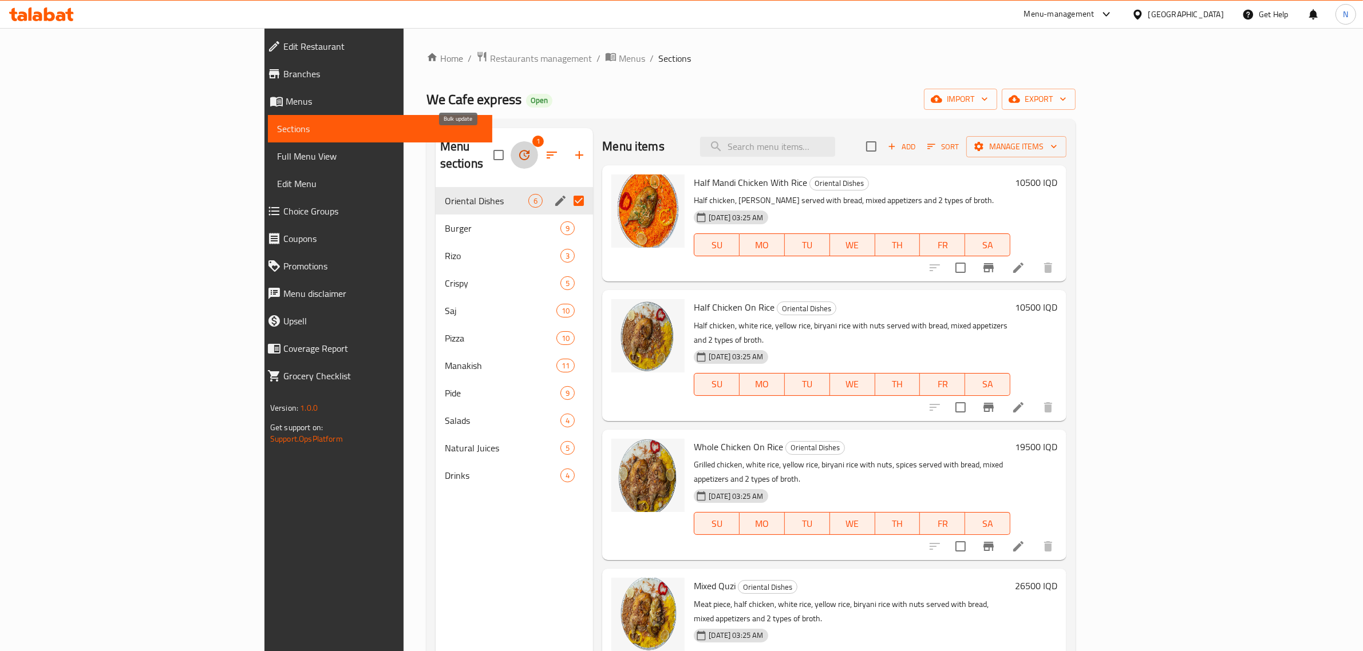
click at [519, 152] on icon "button" at bounding box center [524, 155] width 10 height 10
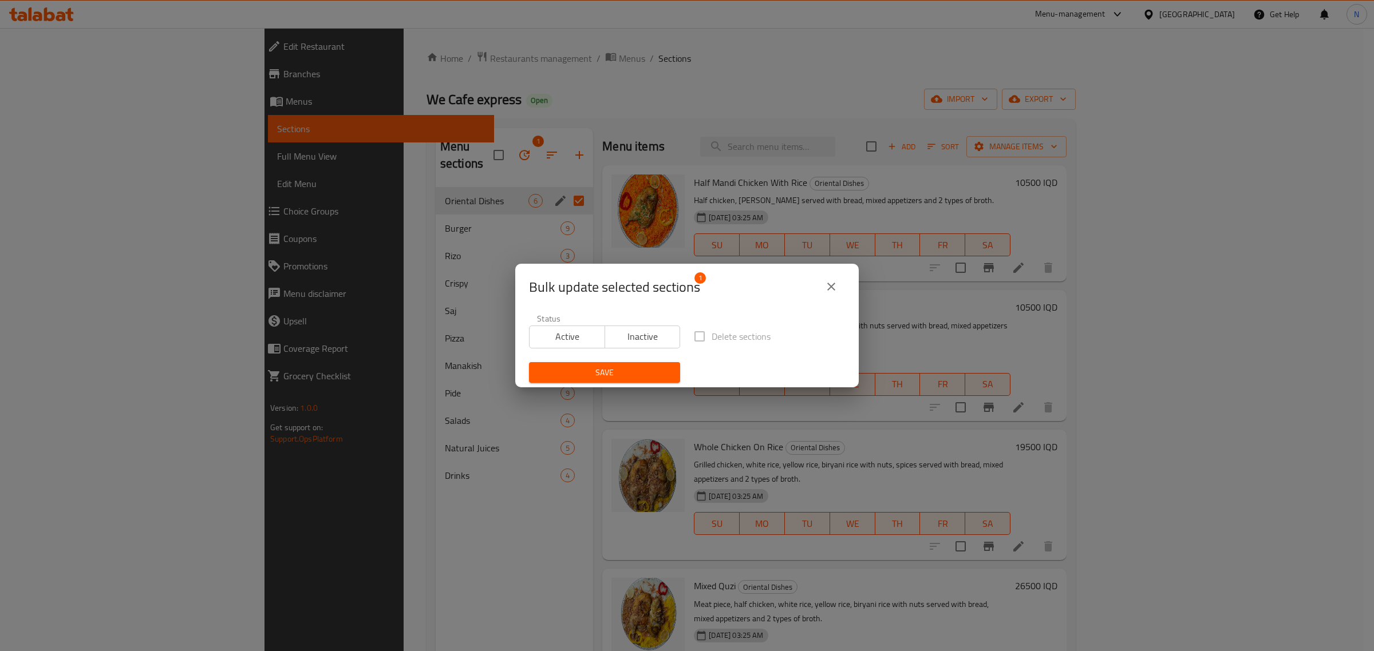
click at [627, 335] on span "Inactive" at bounding box center [643, 337] width 66 height 17
click at [567, 344] on span "Active" at bounding box center [567, 337] width 66 height 17
click at [829, 288] on icon "close" at bounding box center [831, 287] width 8 height 8
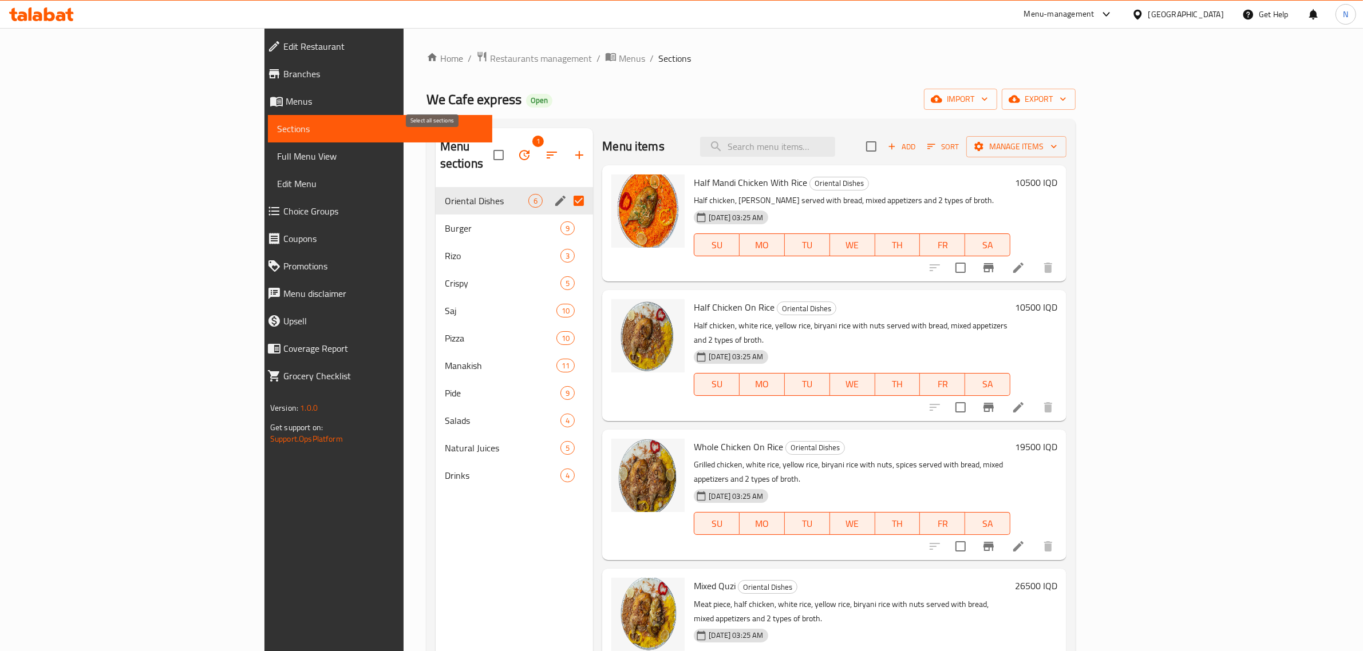
click at [487, 153] on input "checkbox" at bounding box center [499, 155] width 24 height 24
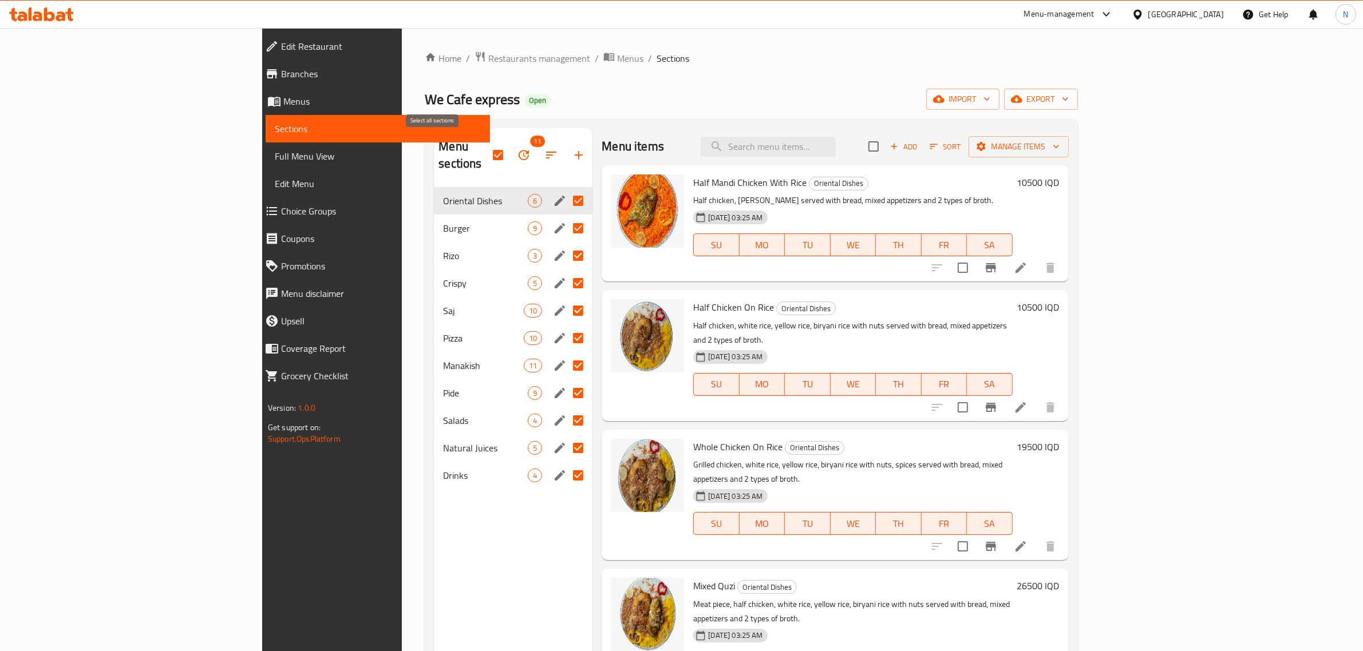
click at [486, 153] on input "checkbox" at bounding box center [498, 155] width 24 height 24
checkbox input "false"
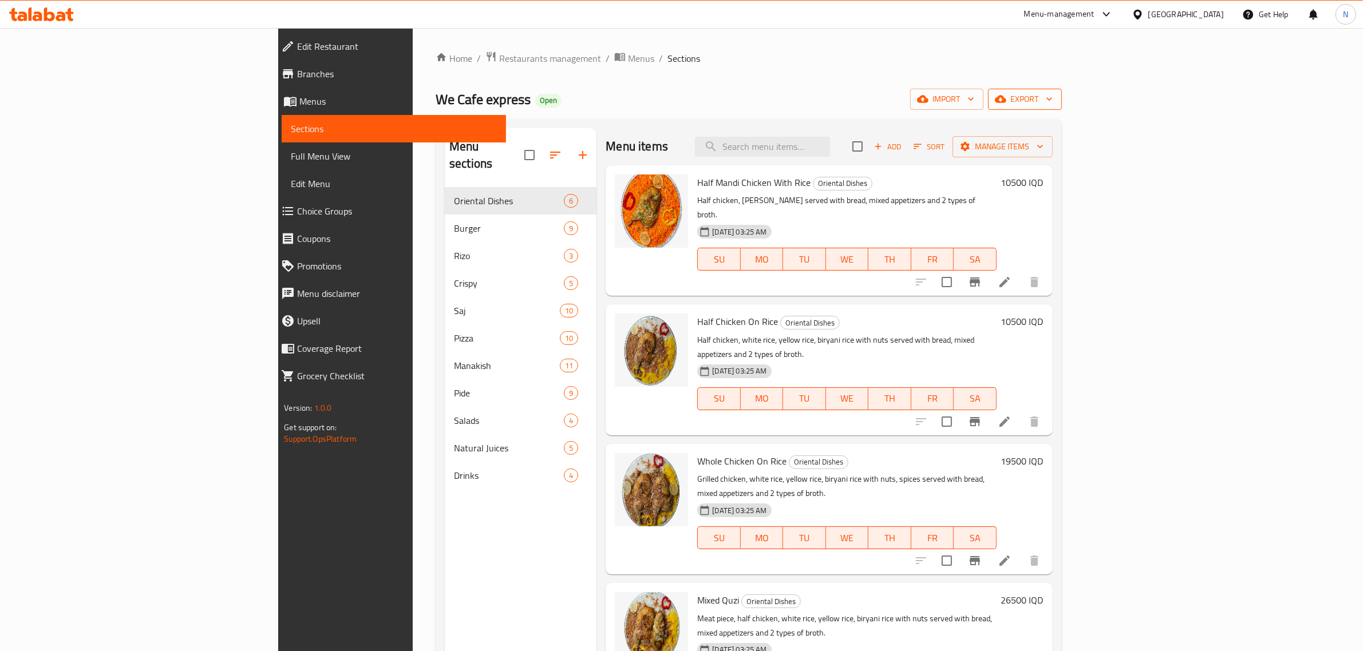
click at [1062, 90] on button "export" at bounding box center [1025, 99] width 74 height 21
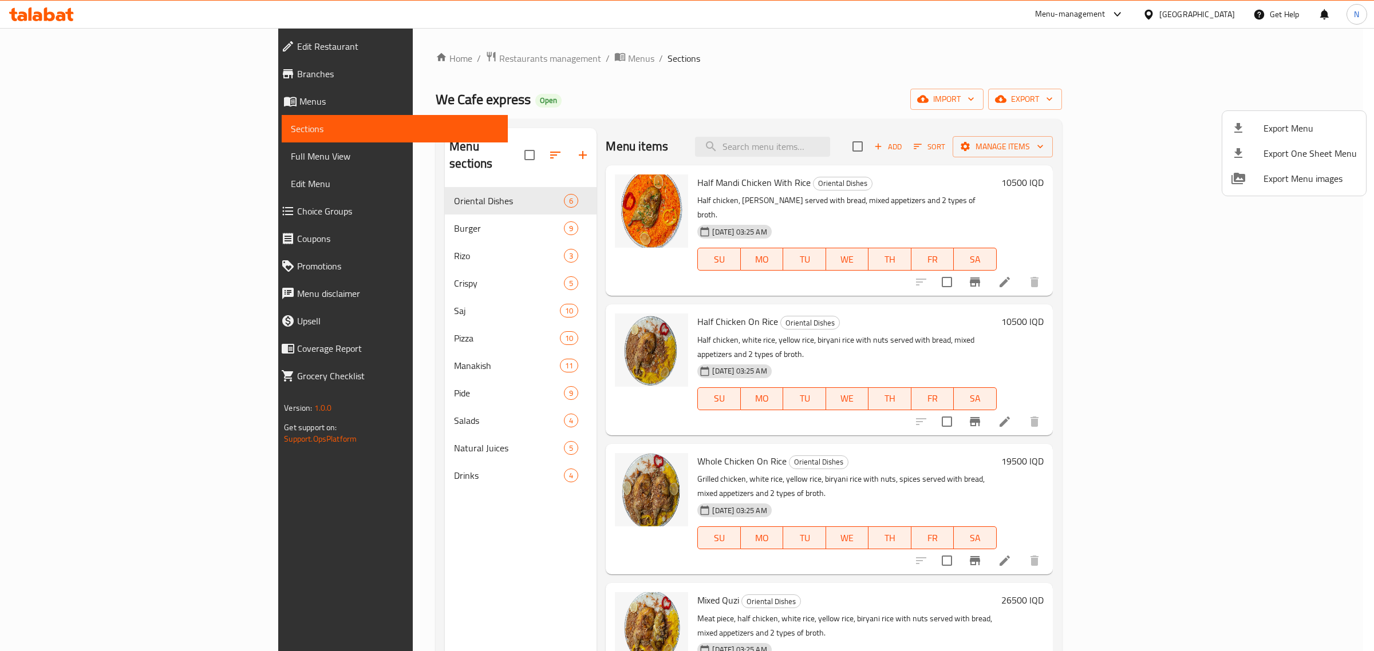
click at [1125, 54] on div at bounding box center [687, 325] width 1374 height 651
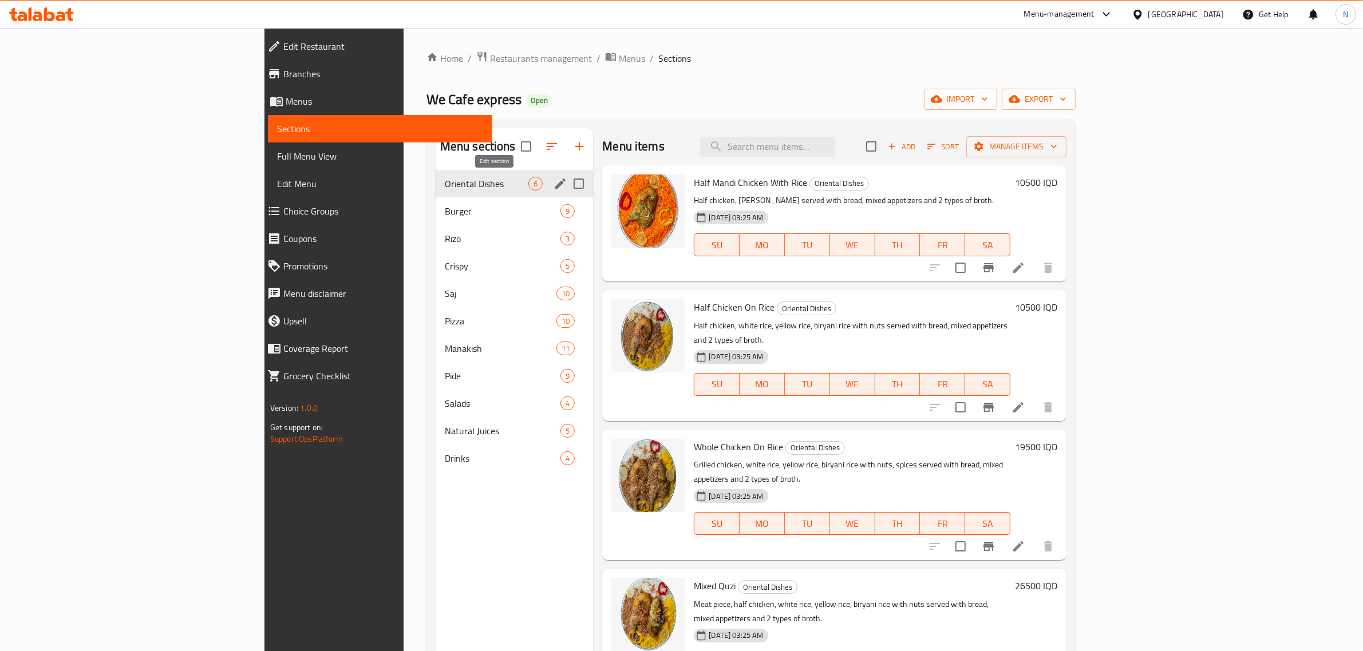
click at [555, 187] on icon "edit" at bounding box center [560, 184] width 10 height 10
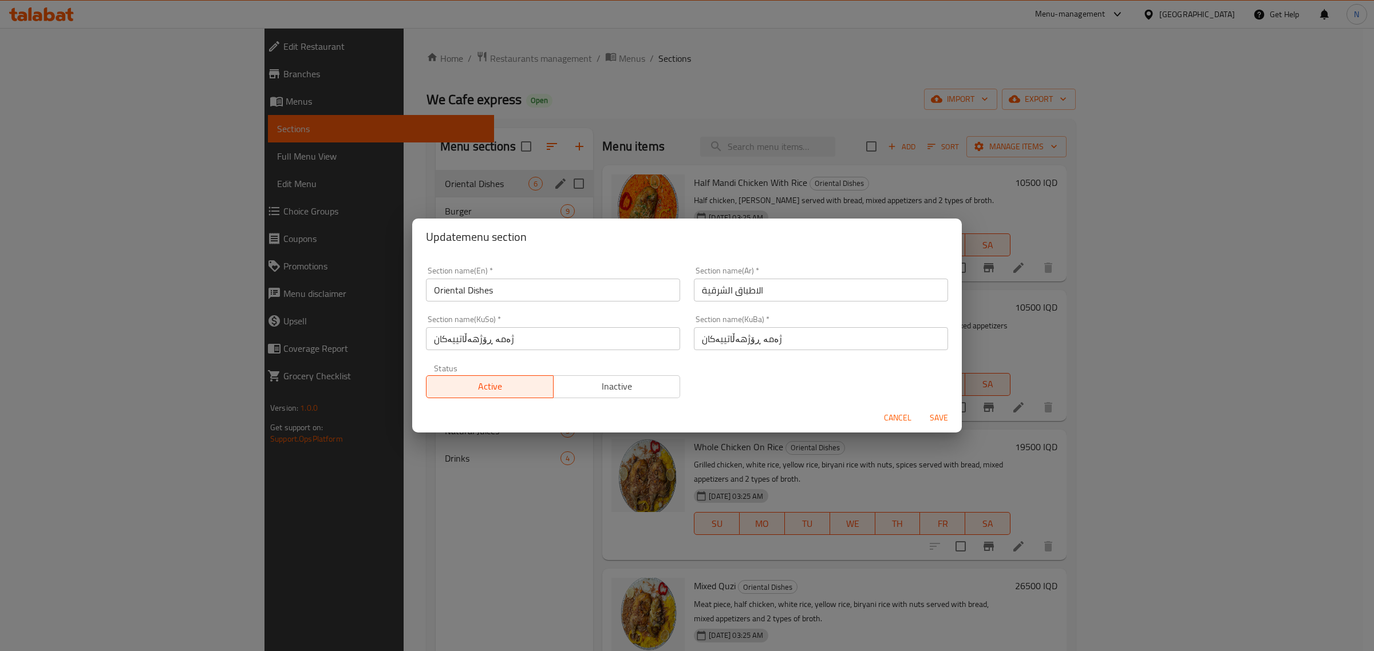
click at [565, 290] on input "Oriental Dishes" at bounding box center [553, 290] width 254 height 23
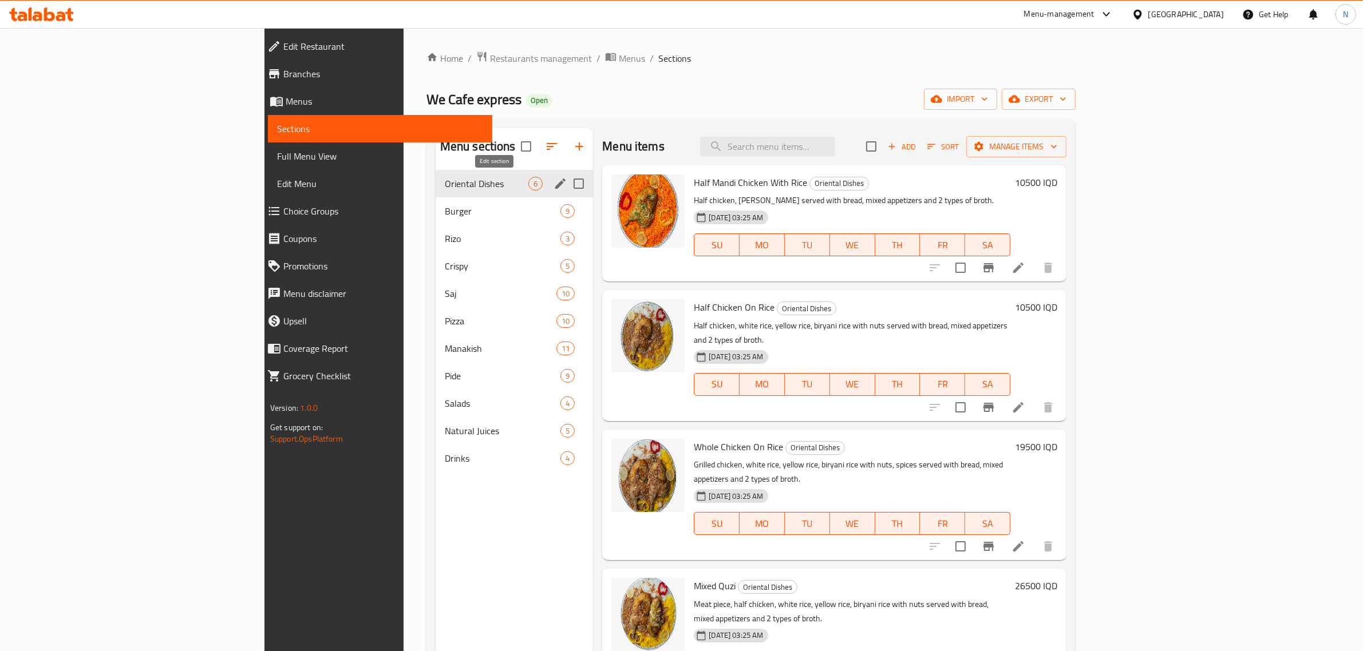
click at [553, 187] on icon "edit" at bounding box center [560, 184] width 14 height 14
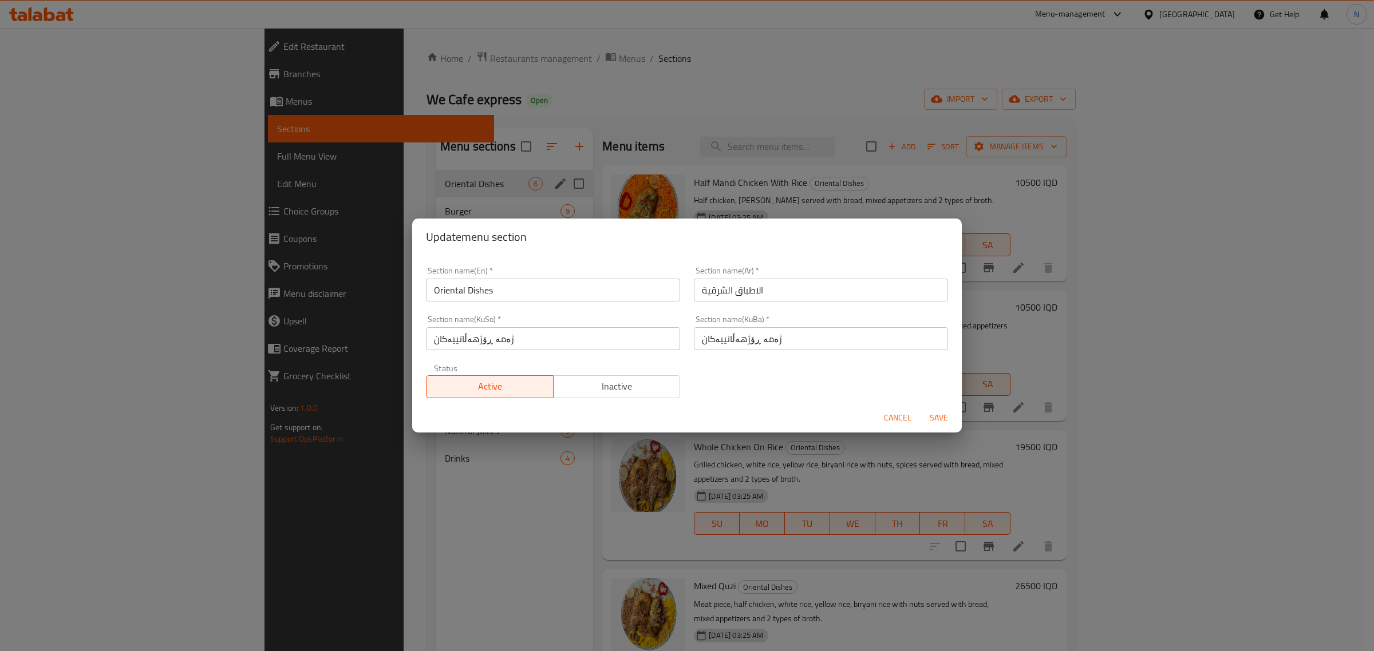
click at [491, 279] on input "Oriental Dishes" at bounding box center [553, 290] width 254 height 23
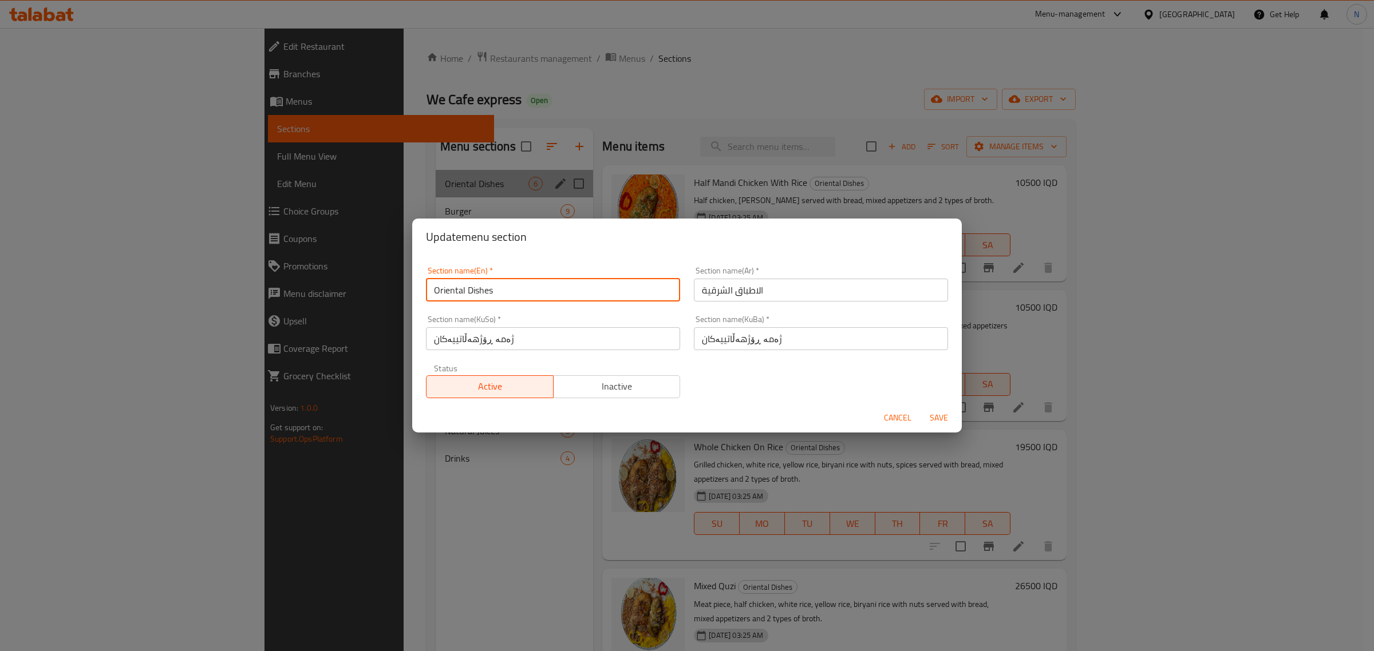
click at [491, 279] on input "Oriental Dishes" at bounding box center [553, 290] width 254 height 23
click at [820, 69] on div "Update menu section Section name(En)   * Oriental Dishes Section name(En) * Sec…" at bounding box center [687, 325] width 1374 height 651
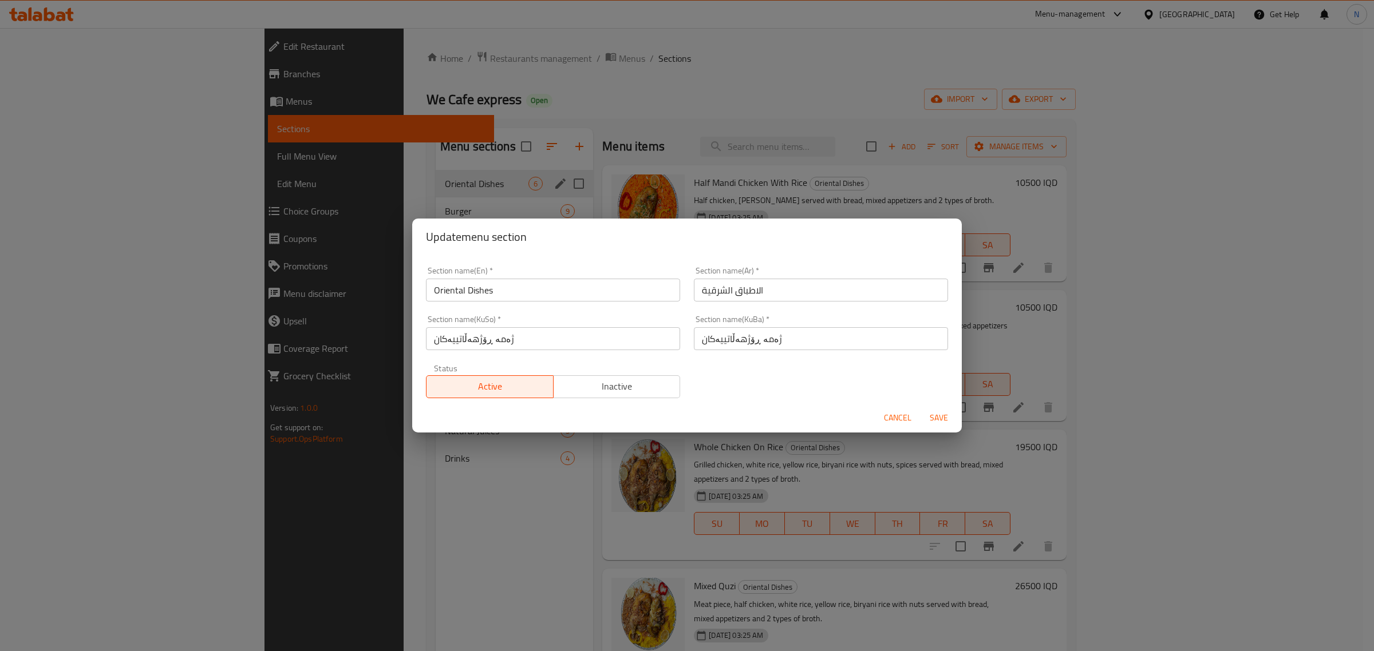
click at [831, 53] on div "Update menu section Section name(En)   * Oriental Dishes Section name(En) * Sec…" at bounding box center [687, 325] width 1374 height 651
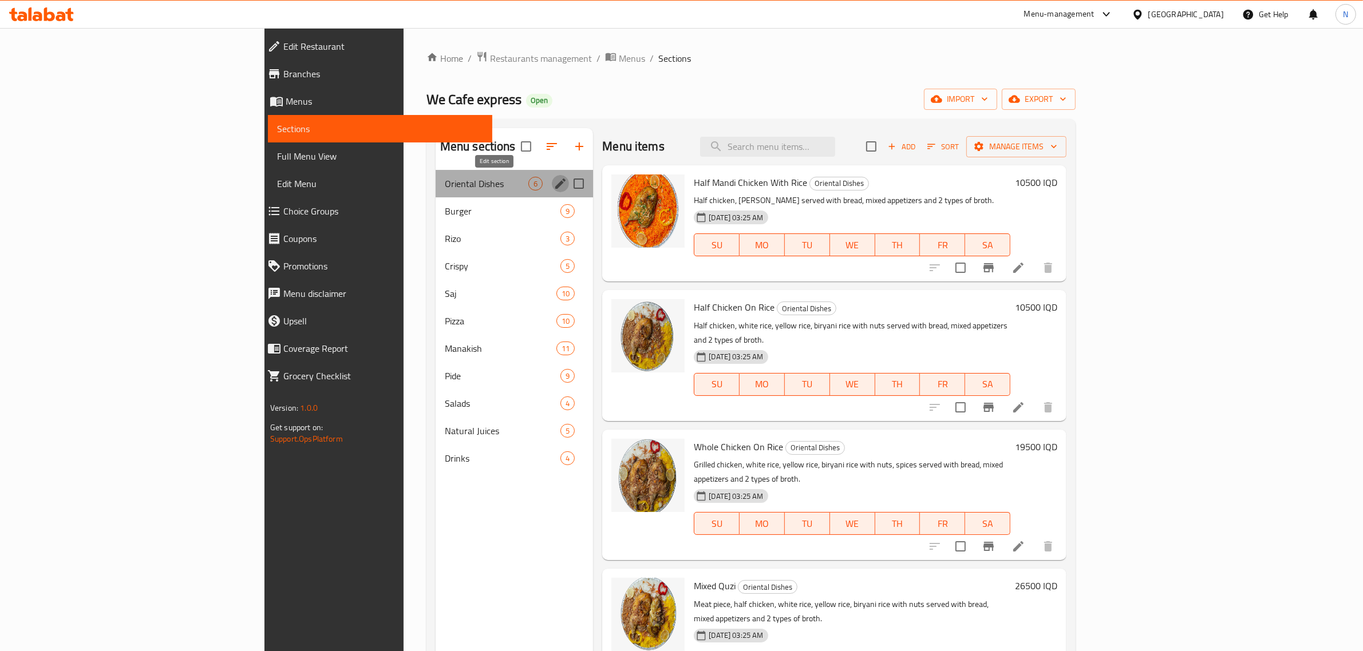
click at [553, 177] on icon "edit" at bounding box center [560, 184] width 14 height 14
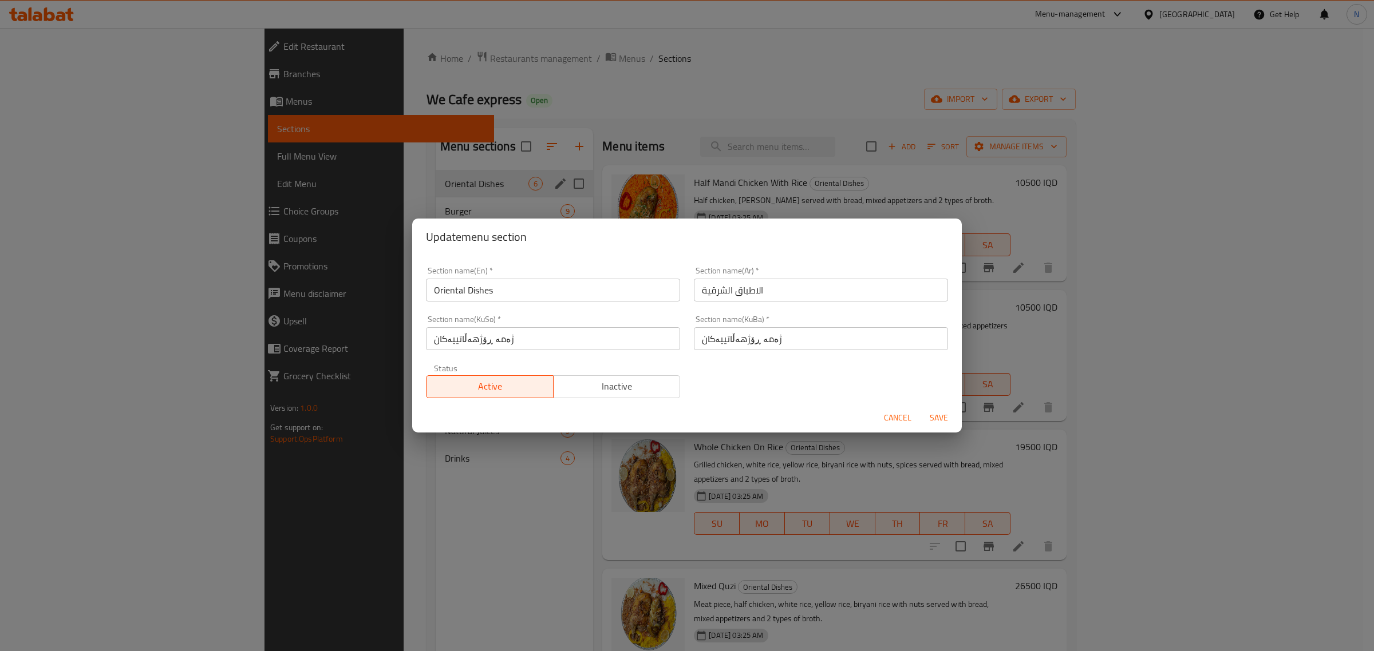
click at [553, 283] on input "Oriental Dishes" at bounding box center [553, 290] width 254 height 23
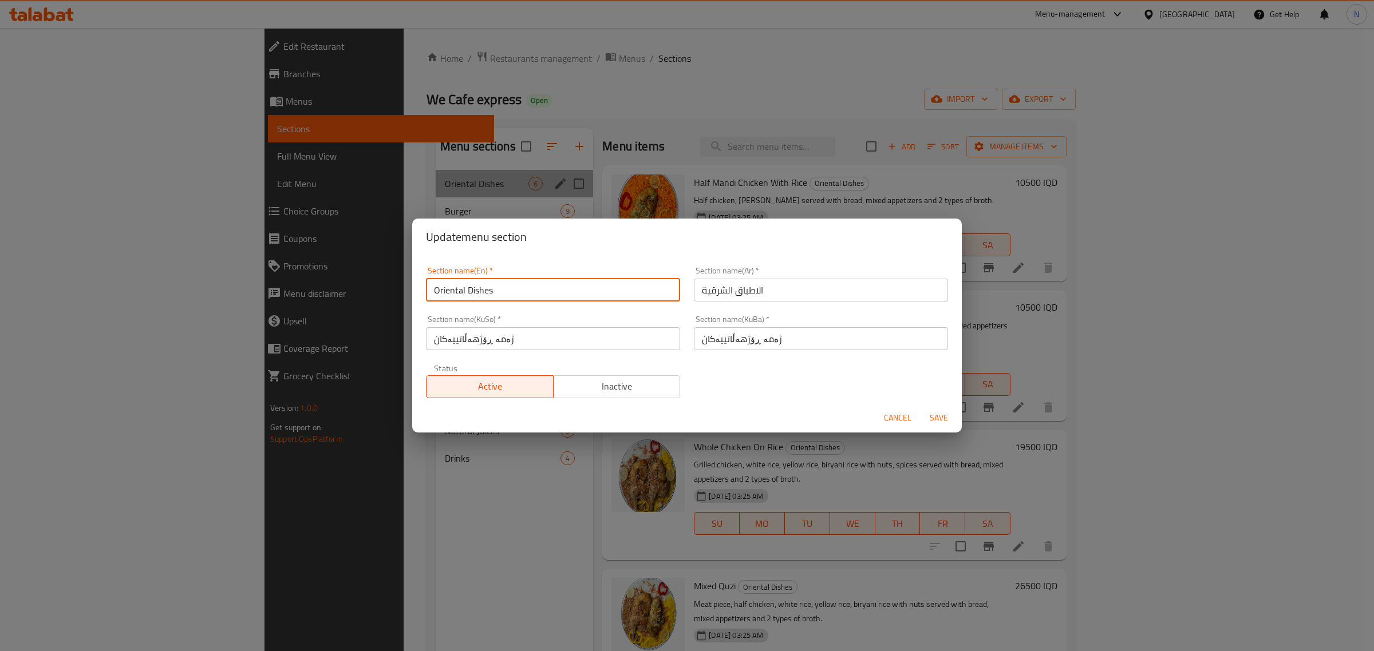
click at [553, 283] on input "Oriental Dishes" at bounding box center [553, 290] width 254 height 23
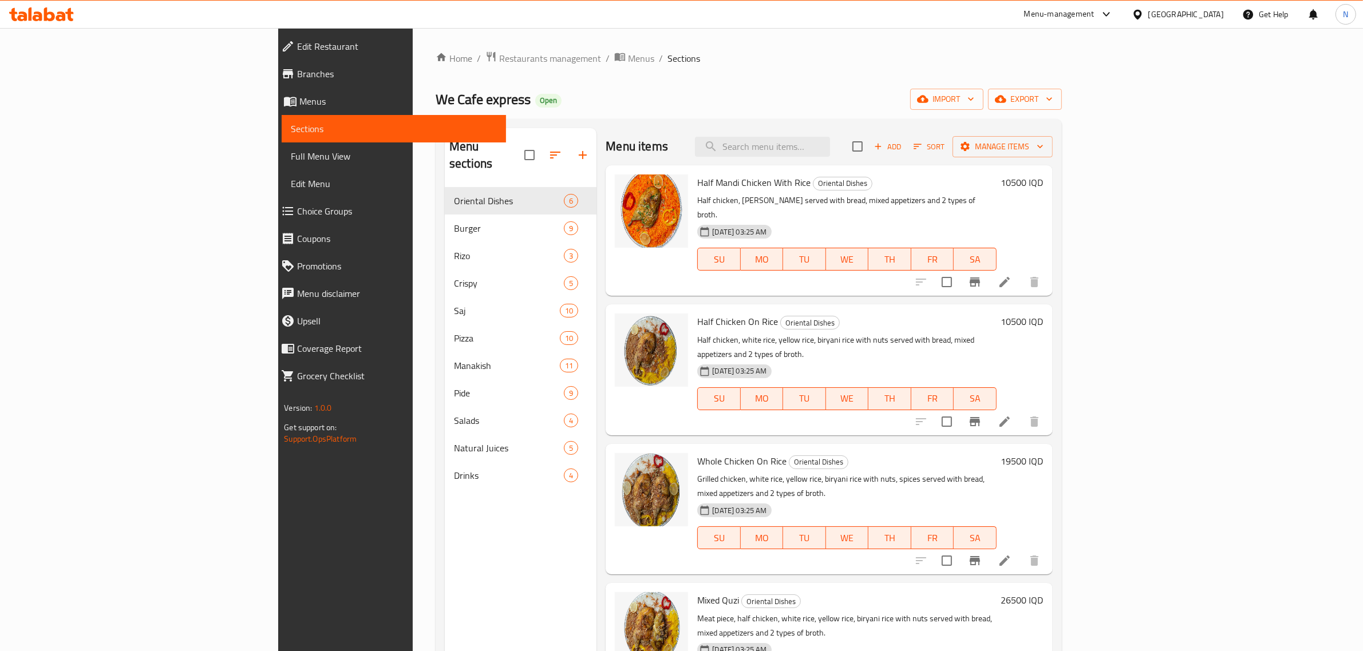
click at [297, 78] on span "Branches" at bounding box center [397, 74] width 200 height 14
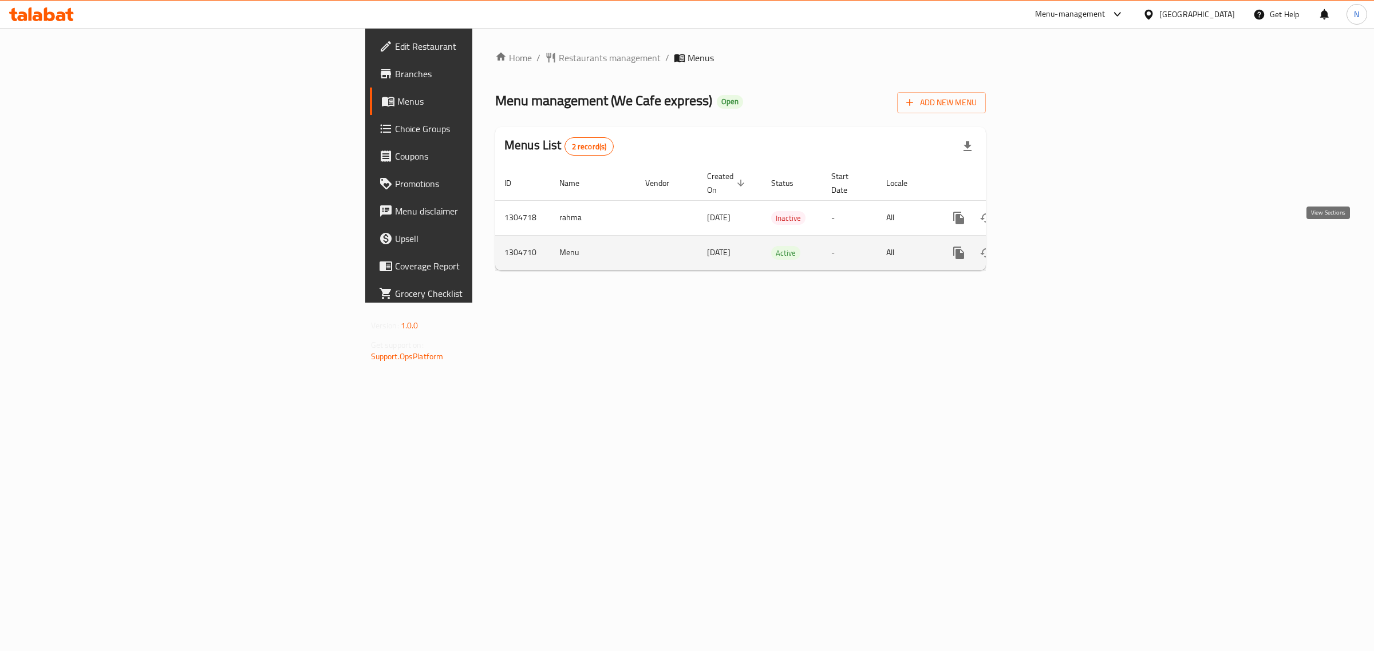
click at [1048, 246] on icon "enhanced table" at bounding box center [1041, 253] width 14 height 14
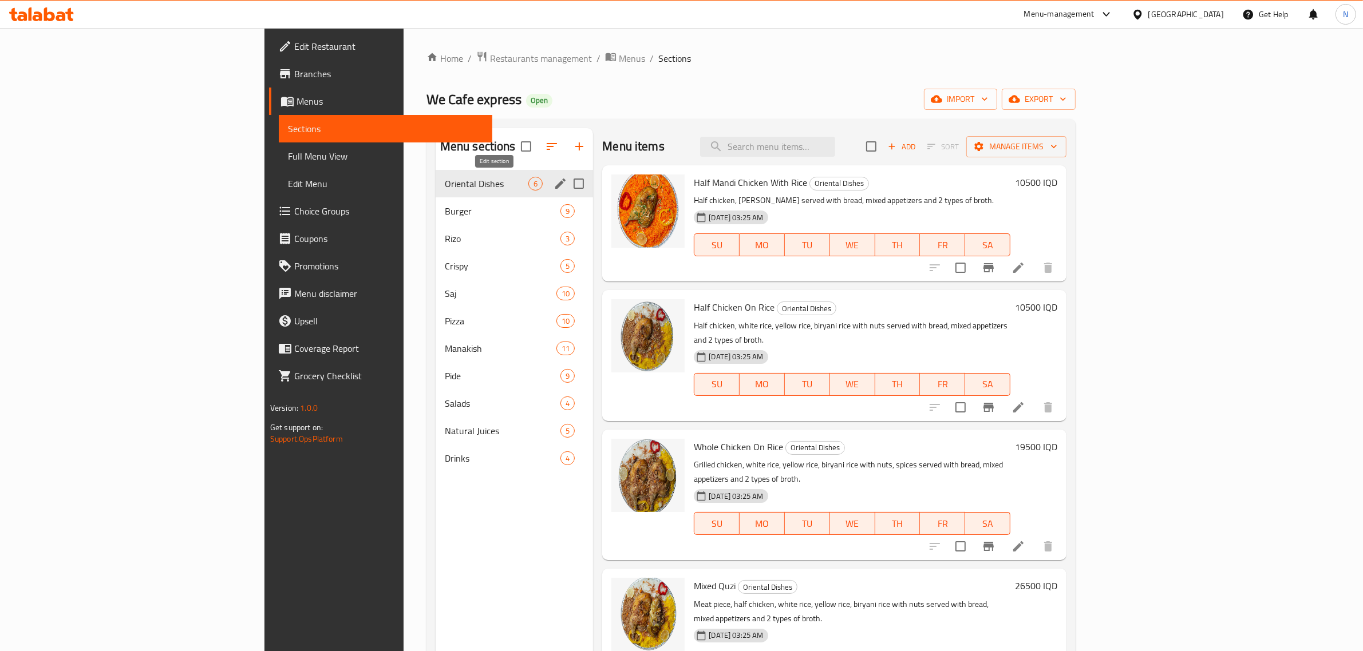
click at [553, 181] on icon "edit" at bounding box center [560, 184] width 14 height 14
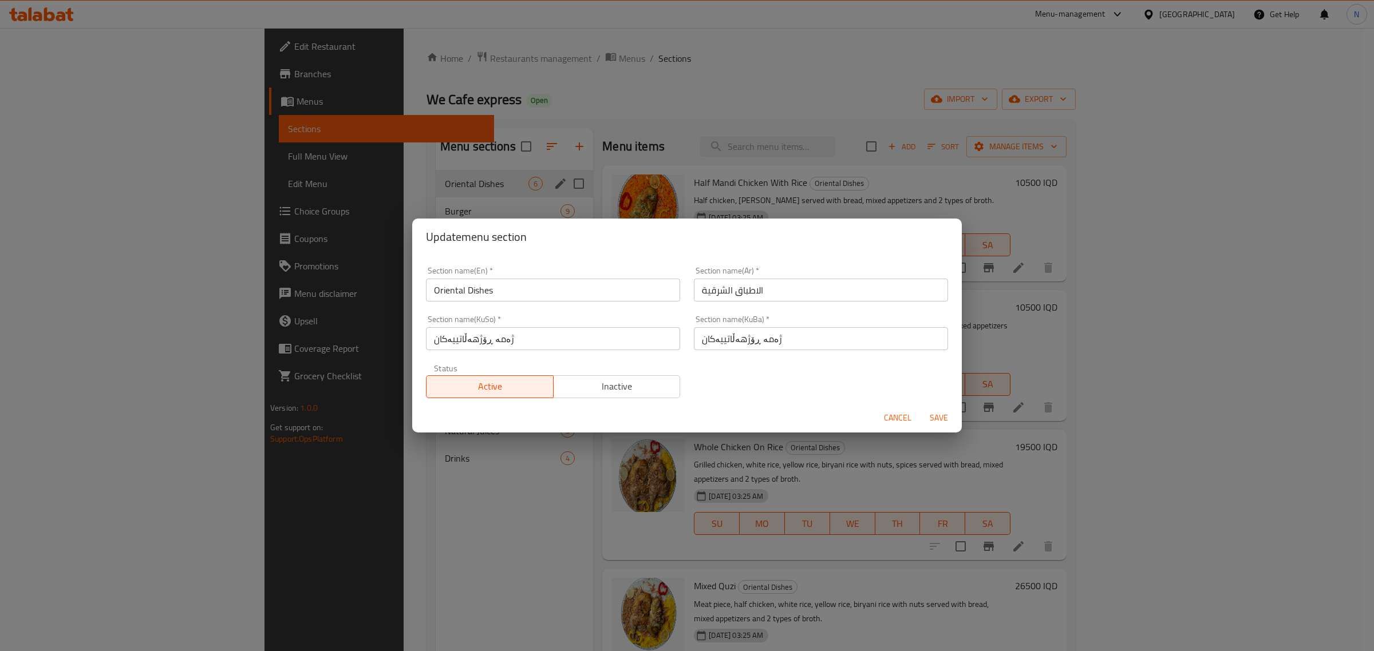
click at [513, 289] on input "Oriental Dishes" at bounding box center [553, 290] width 254 height 23
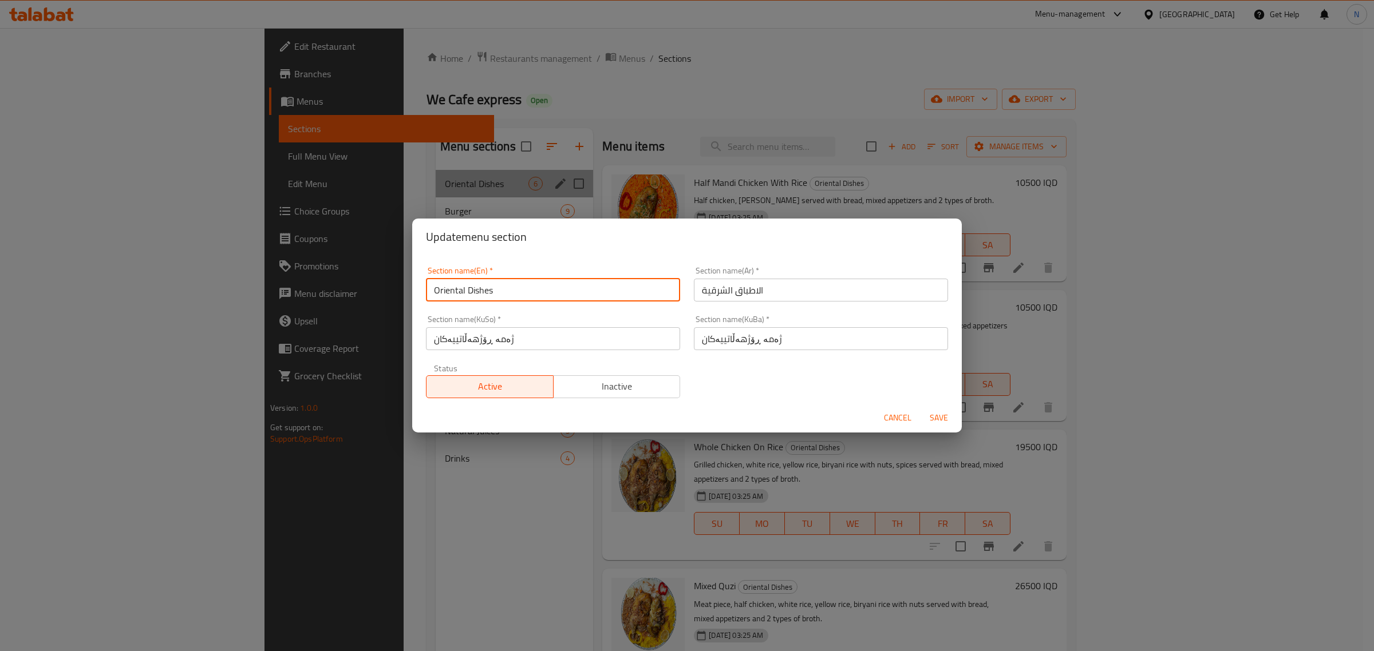
click at [513, 289] on input "Oriental Dishes" at bounding box center [553, 290] width 254 height 23
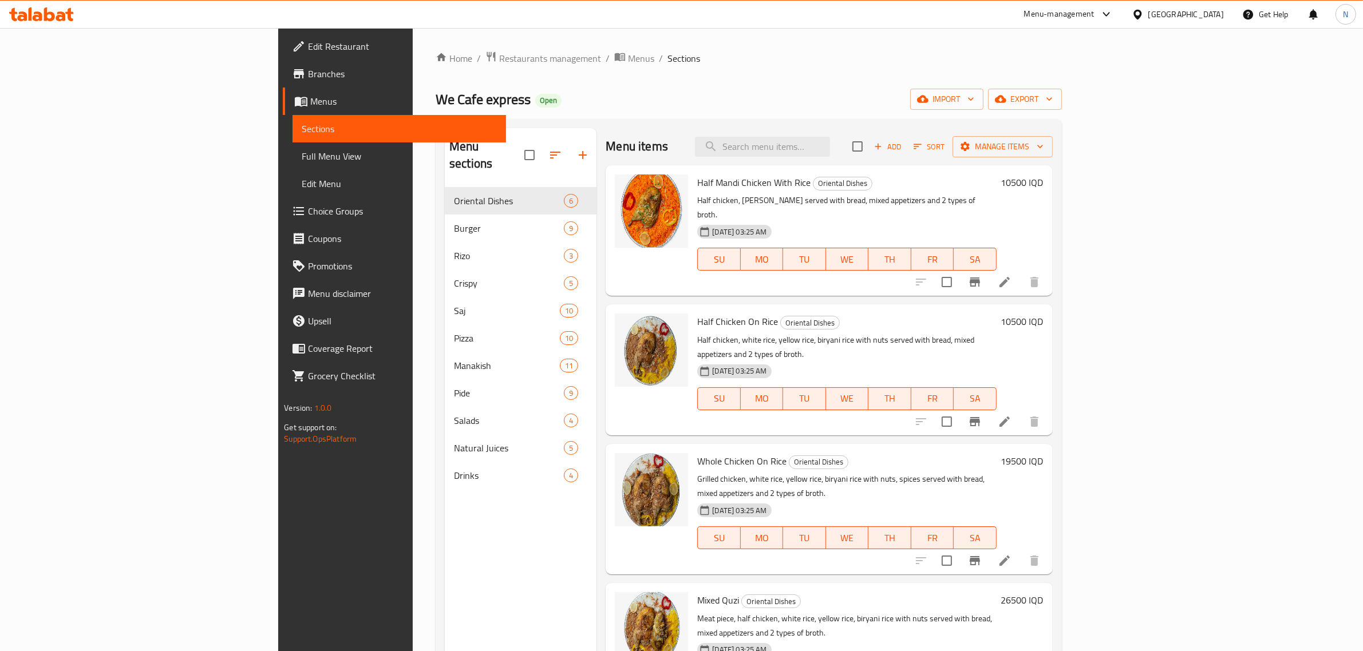
click at [64, 22] on div at bounding box center [41, 14] width 83 height 23
click at [66, 9] on icon at bounding box center [41, 14] width 65 height 14
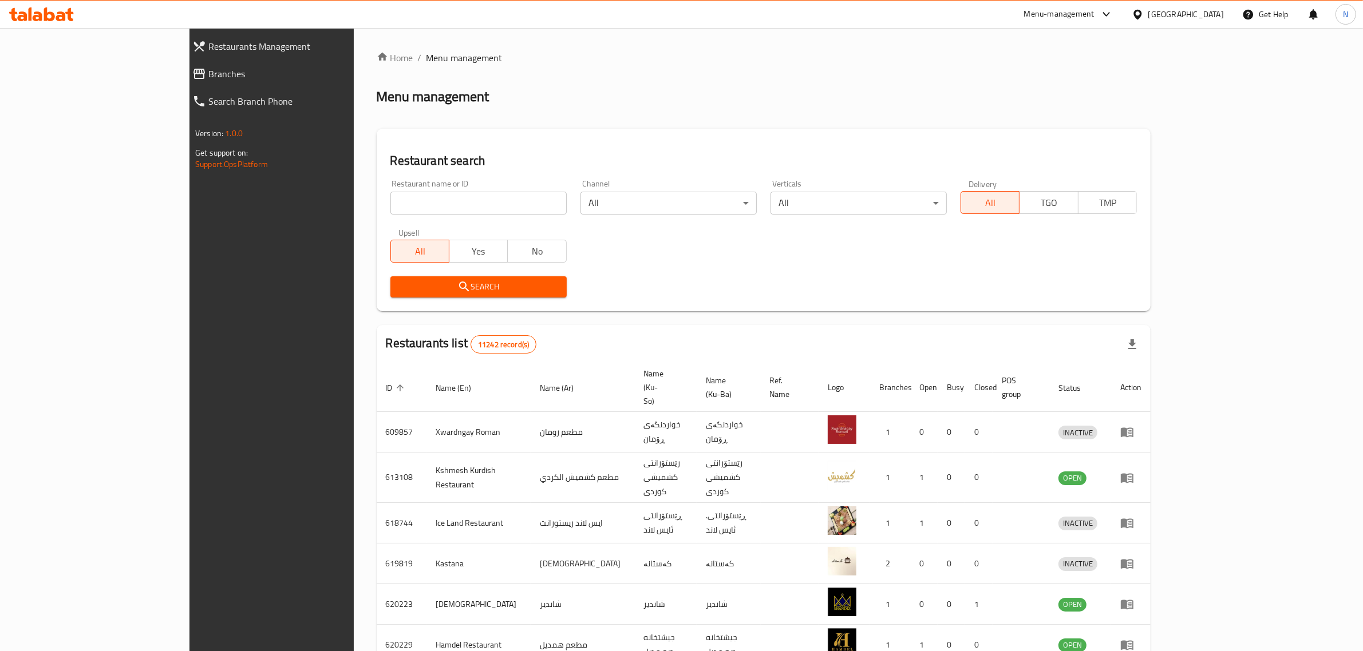
click at [34, 13] on icon at bounding box center [38, 16] width 10 height 10
